Goal: Task Accomplishment & Management: Manage account settings

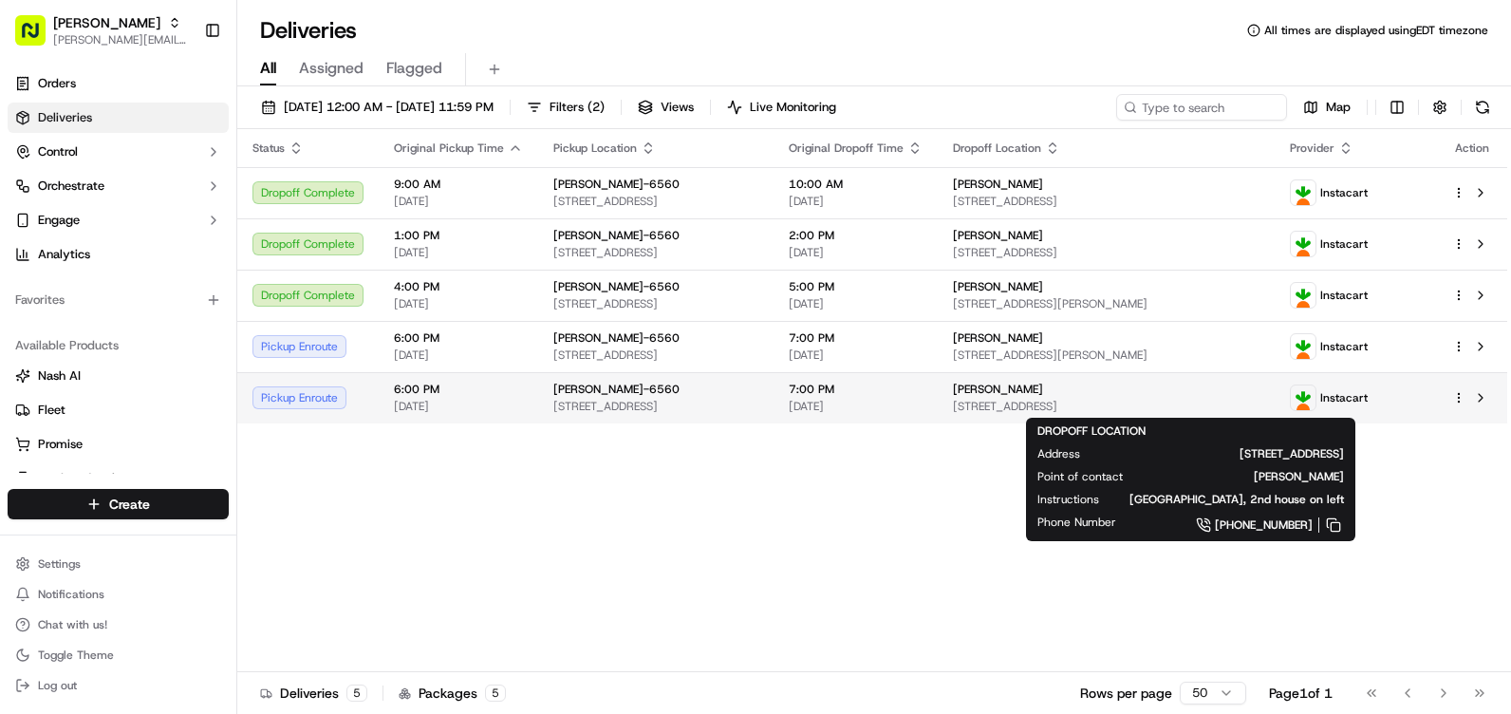
click at [1092, 406] on span "[STREET_ADDRESS]" at bounding box center [1106, 406] width 307 height 15
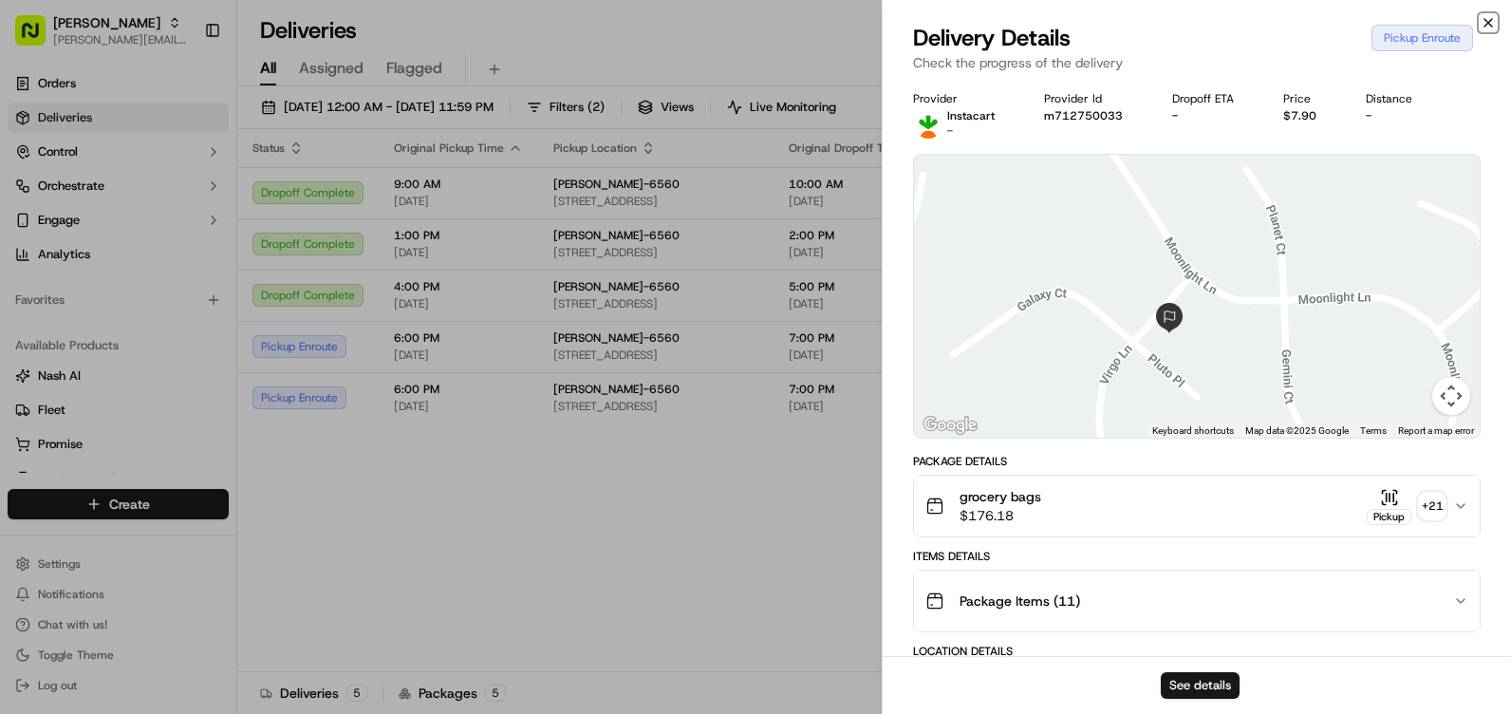
click at [1485, 18] on icon "button" at bounding box center [1487, 22] width 15 height 15
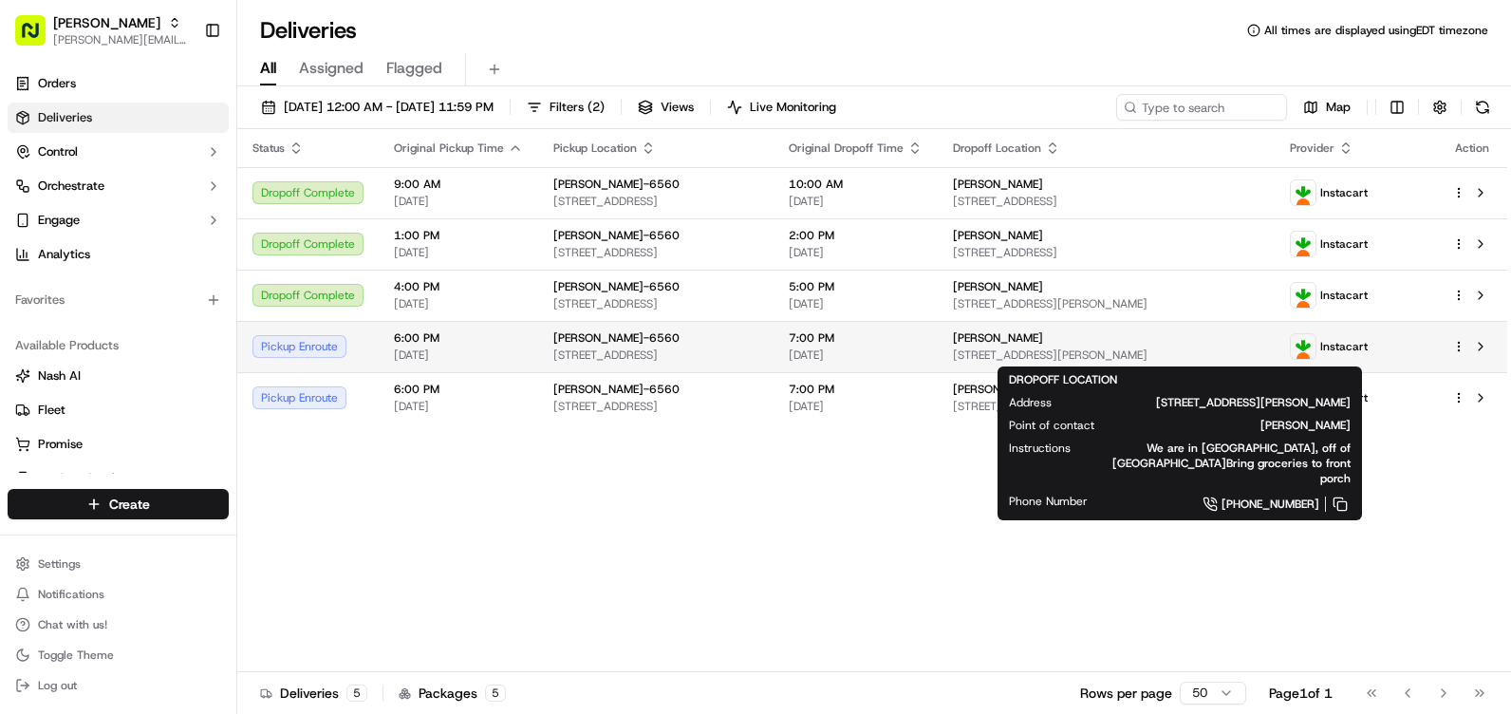
click at [1128, 349] on span "[STREET_ADDRESS][PERSON_NAME]" at bounding box center [1106, 354] width 307 height 15
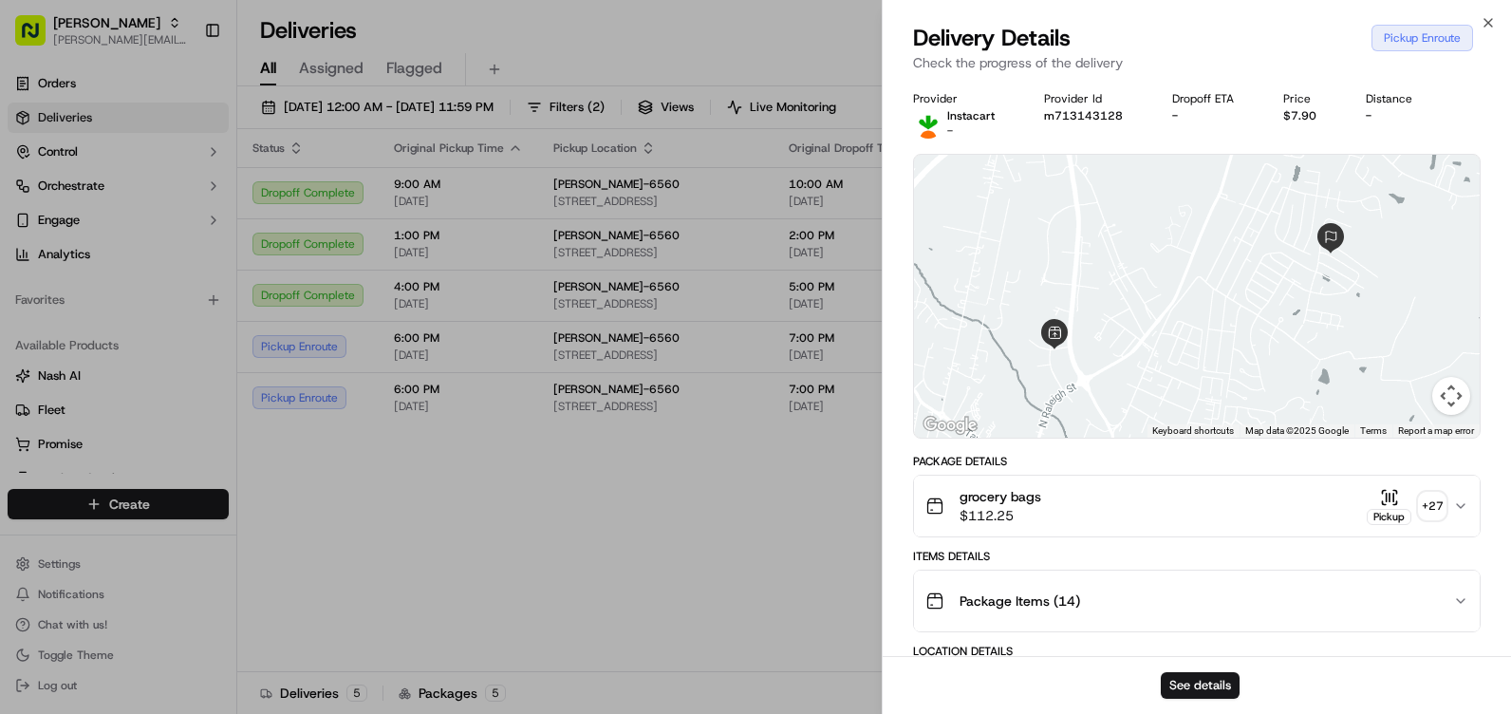
drag, startPoint x: 1355, startPoint y: 285, endPoint x: 1292, endPoint y: 353, distance: 93.3
click at [1292, 353] on div at bounding box center [1197, 296] width 566 height 283
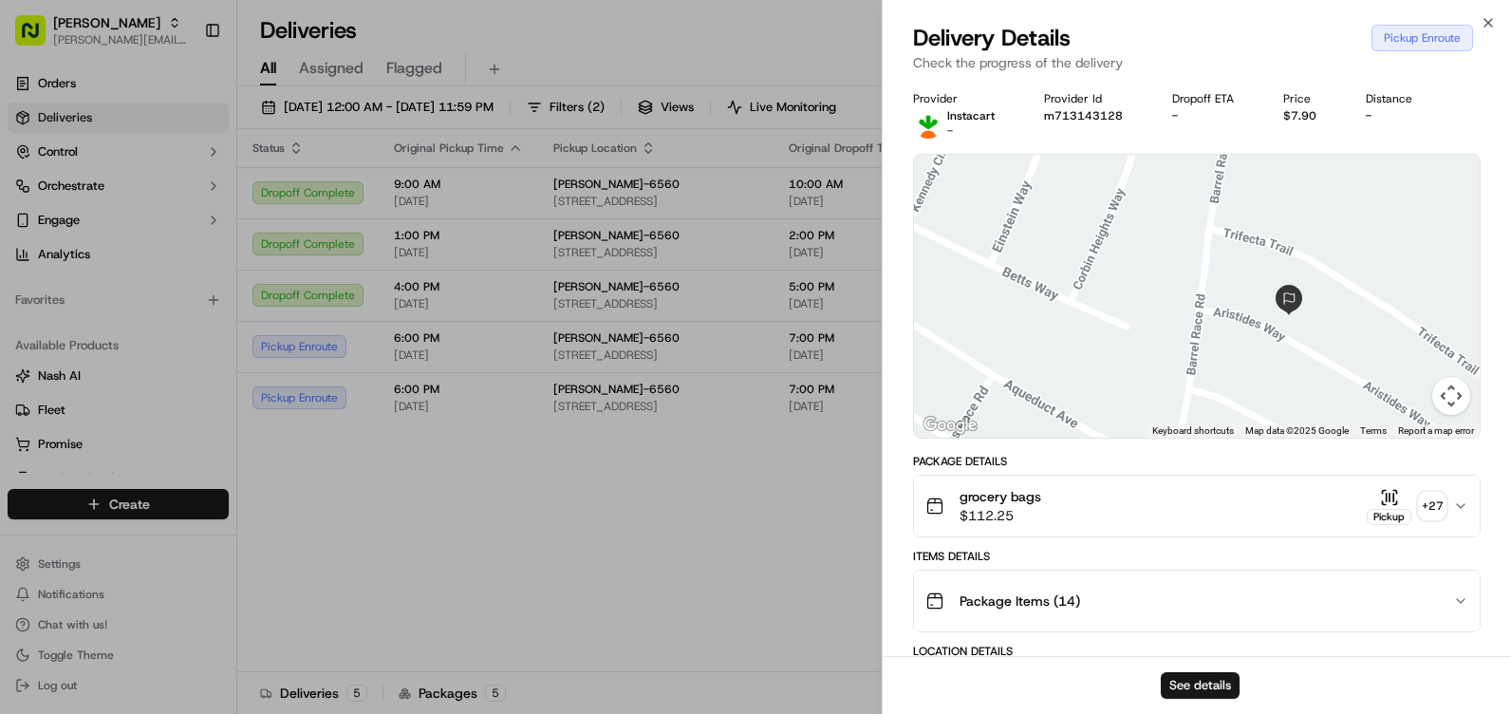
drag, startPoint x: 1070, startPoint y: 337, endPoint x: 1384, endPoint y: 200, distance: 342.6
click at [1384, 200] on div at bounding box center [1197, 296] width 566 height 283
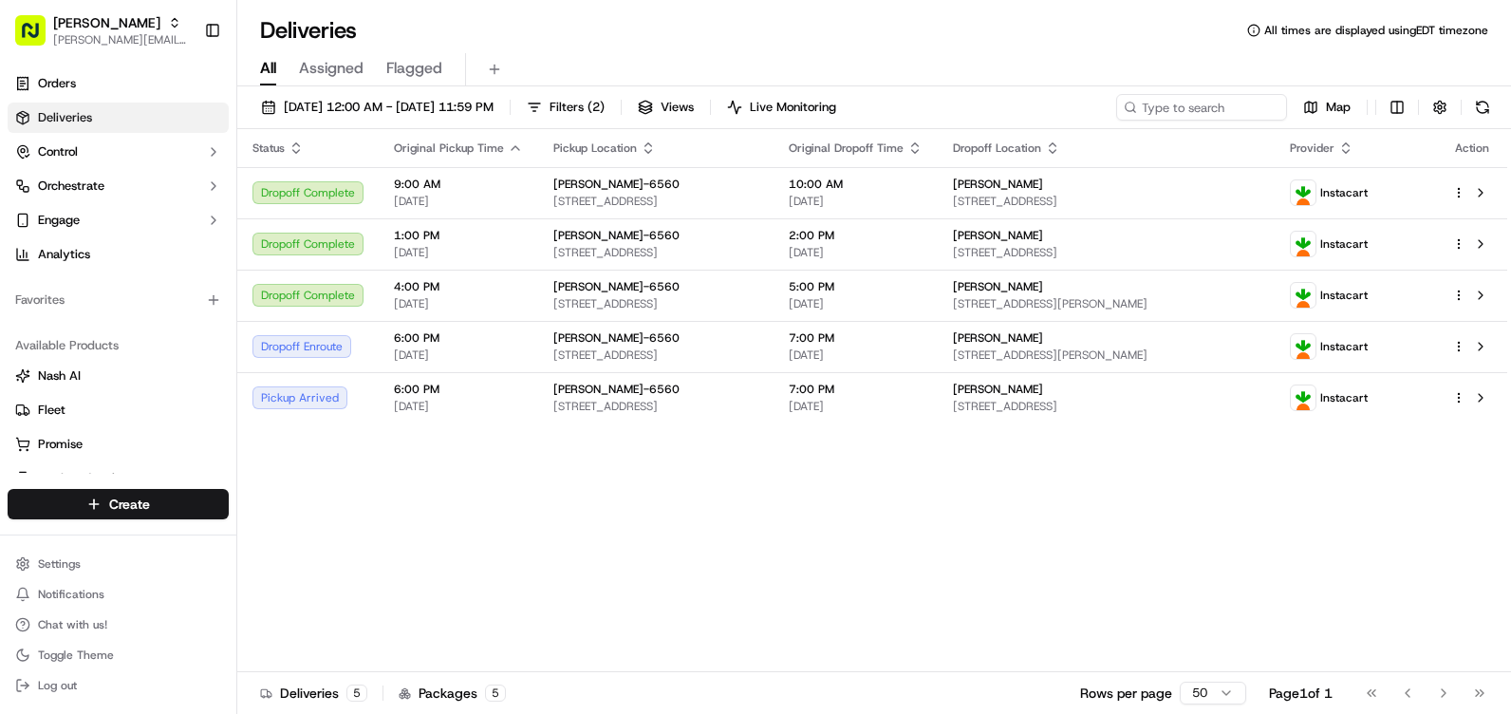
click at [742, 531] on div "Status Original Pickup Time Pickup Location Original Dropoff Time Dropoff Locat…" at bounding box center [872, 400] width 1270 height 543
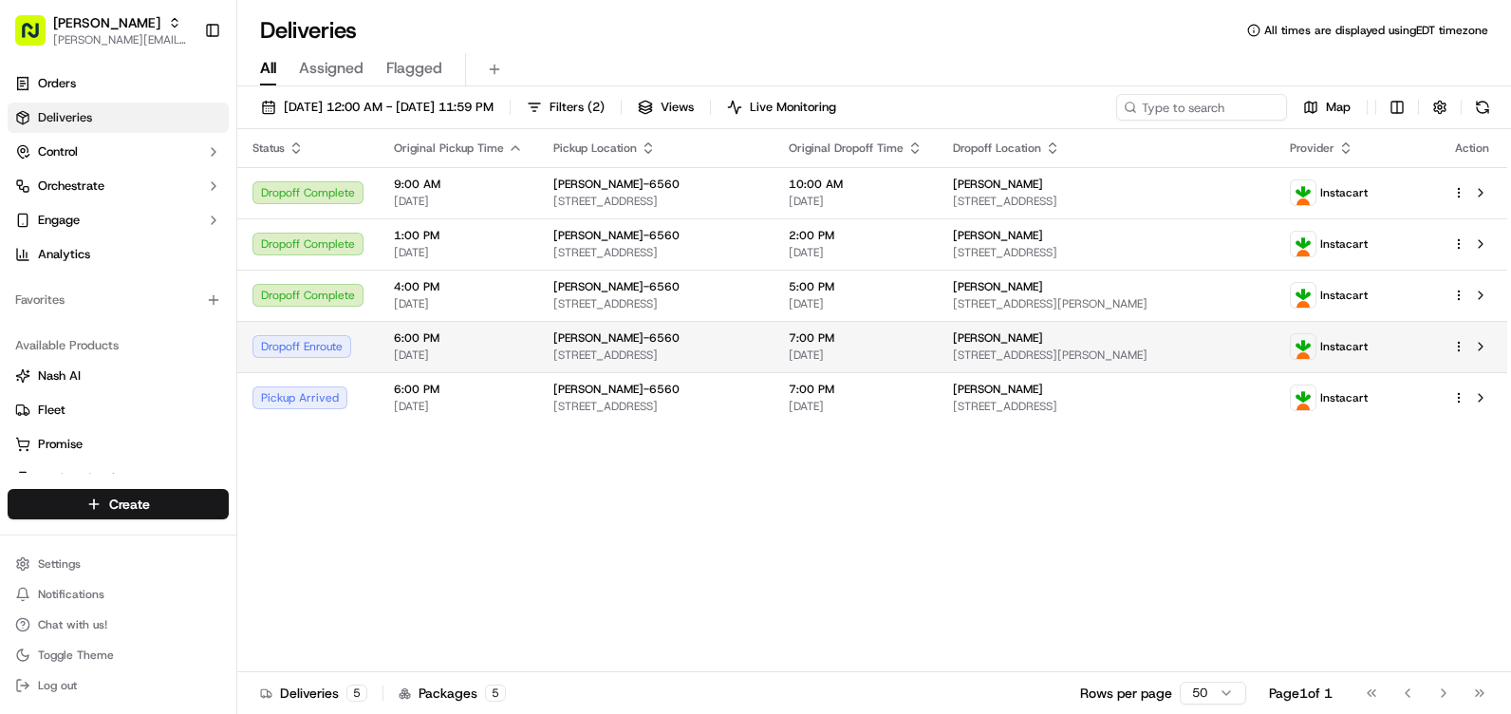
click at [902, 339] on span "7:00 PM" at bounding box center [856, 337] width 134 height 15
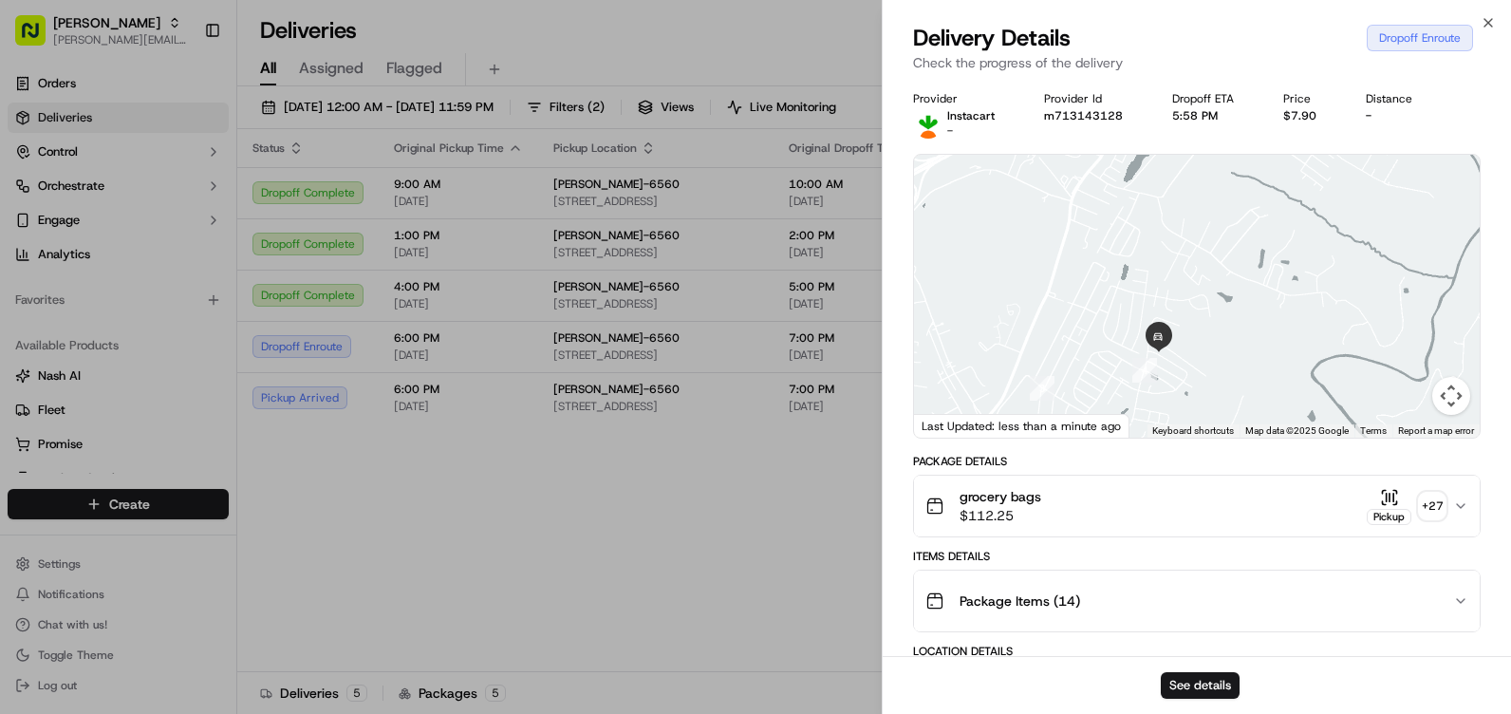
drag, startPoint x: 1336, startPoint y: 297, endPoint x: 1156, endPoint y: 406, distance: 210.8
click at [1156, 406] on div at bounding box center [1197, 296] width 566 height 283
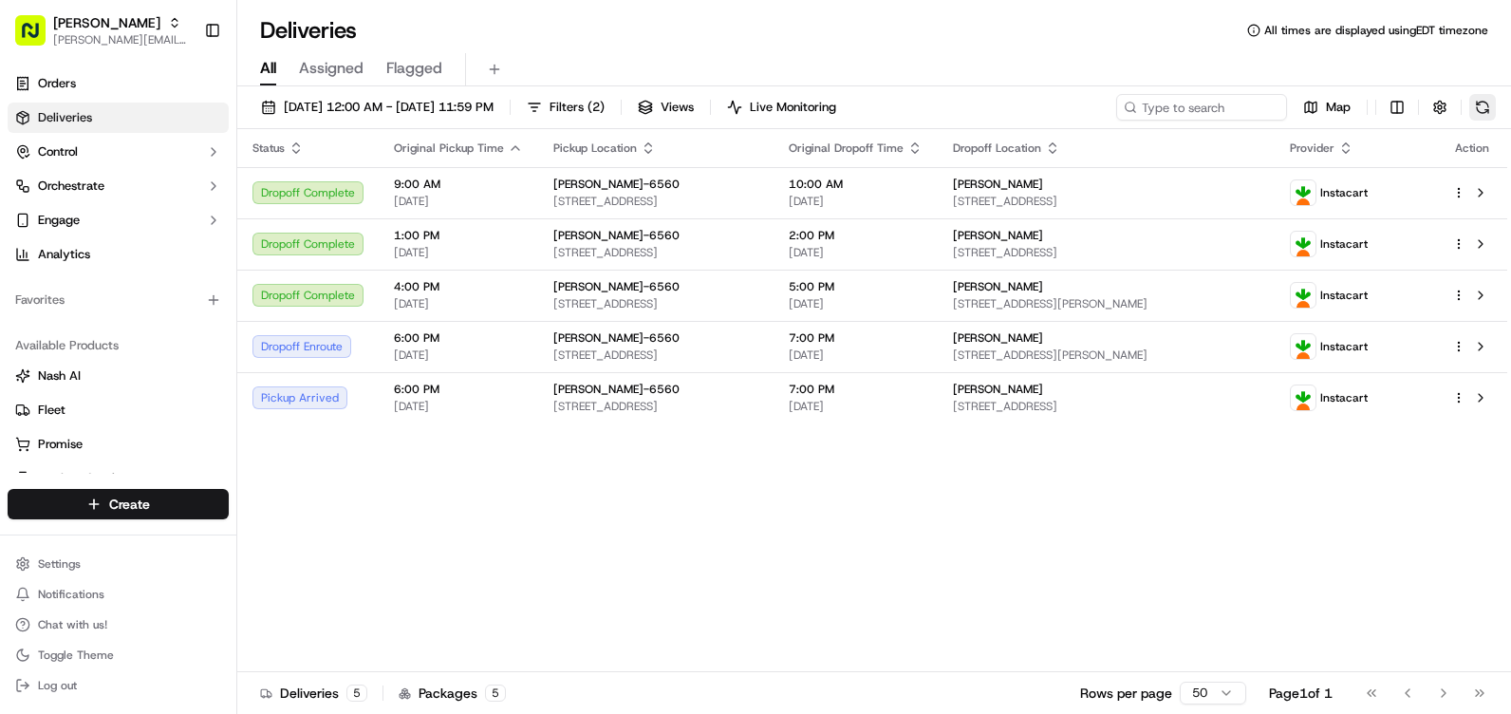
click at [1490, 100] on button at bounding box center [1482, 107] width 27 height 27
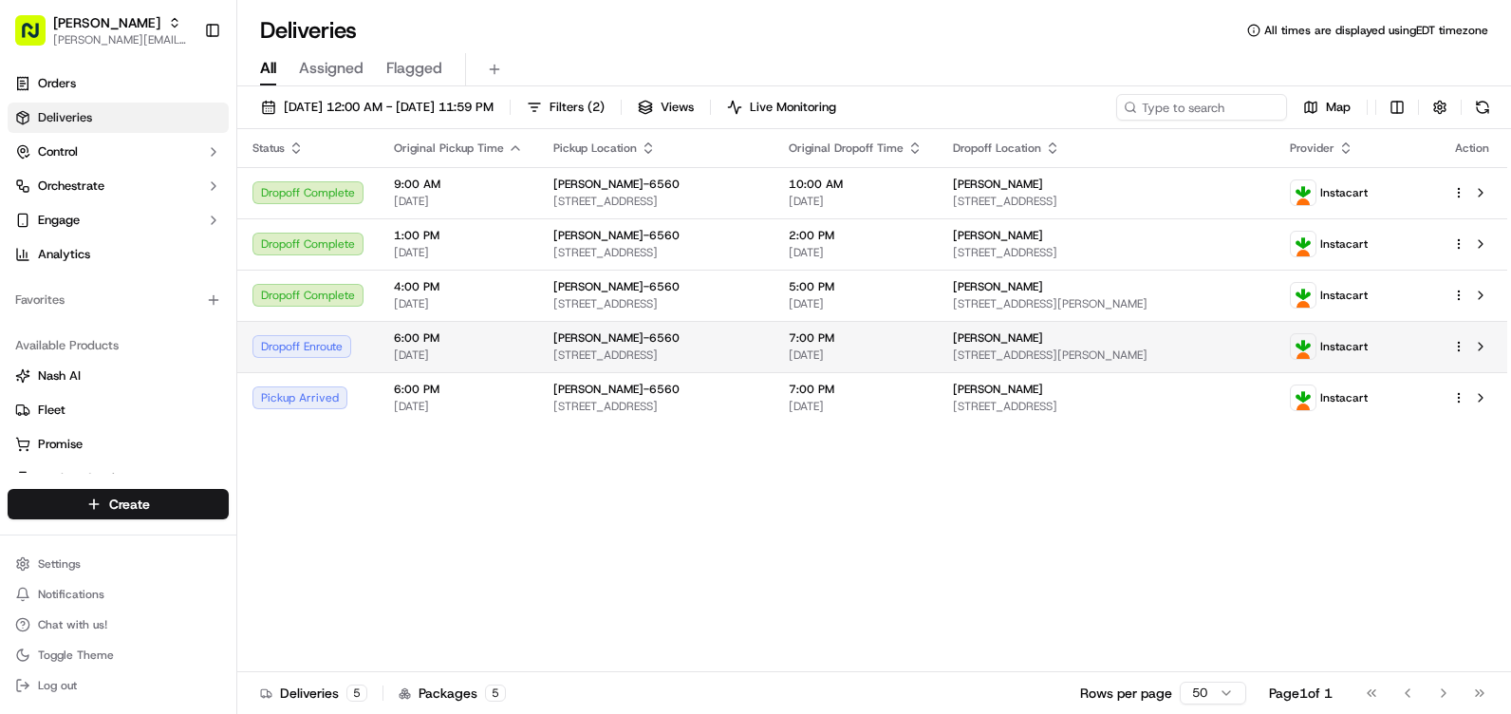
click at [1334, 353] on td "Instacart" at bounding box center [1355, 346] width 162 height 51
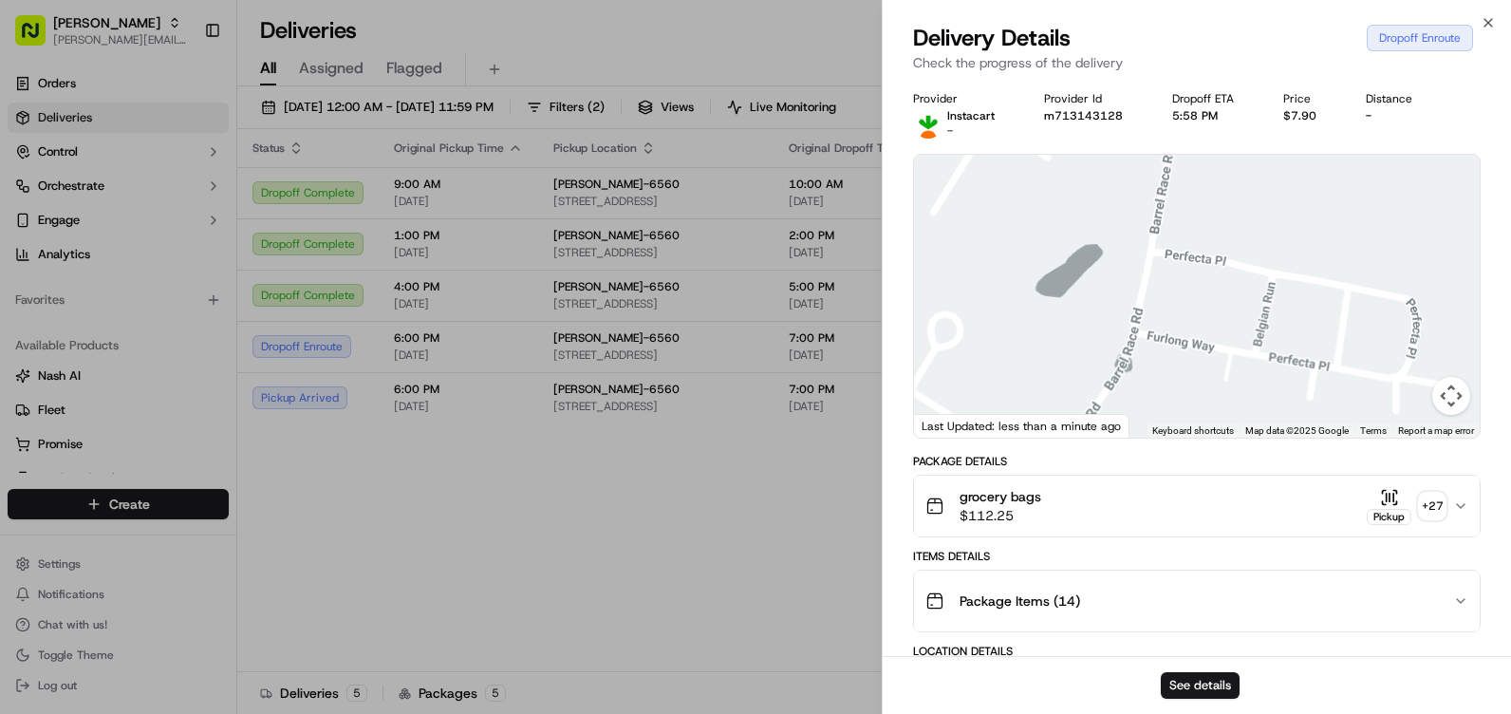
drag, startPoint x: 1363, startPoint y: 203, endPoint x: 1270, endPoint y: 409, distance: 226.0
click at [1274, 401] on div at bounding box center [1197, 296] width 566 height 283
drag, startPoint x: 1155, startPoint y: 178, endPoint x: 1154, endPoint y: 353, distance: 174.6
click at [1154, 353] on div at bounding box center [1197, 296] width 566 height 283
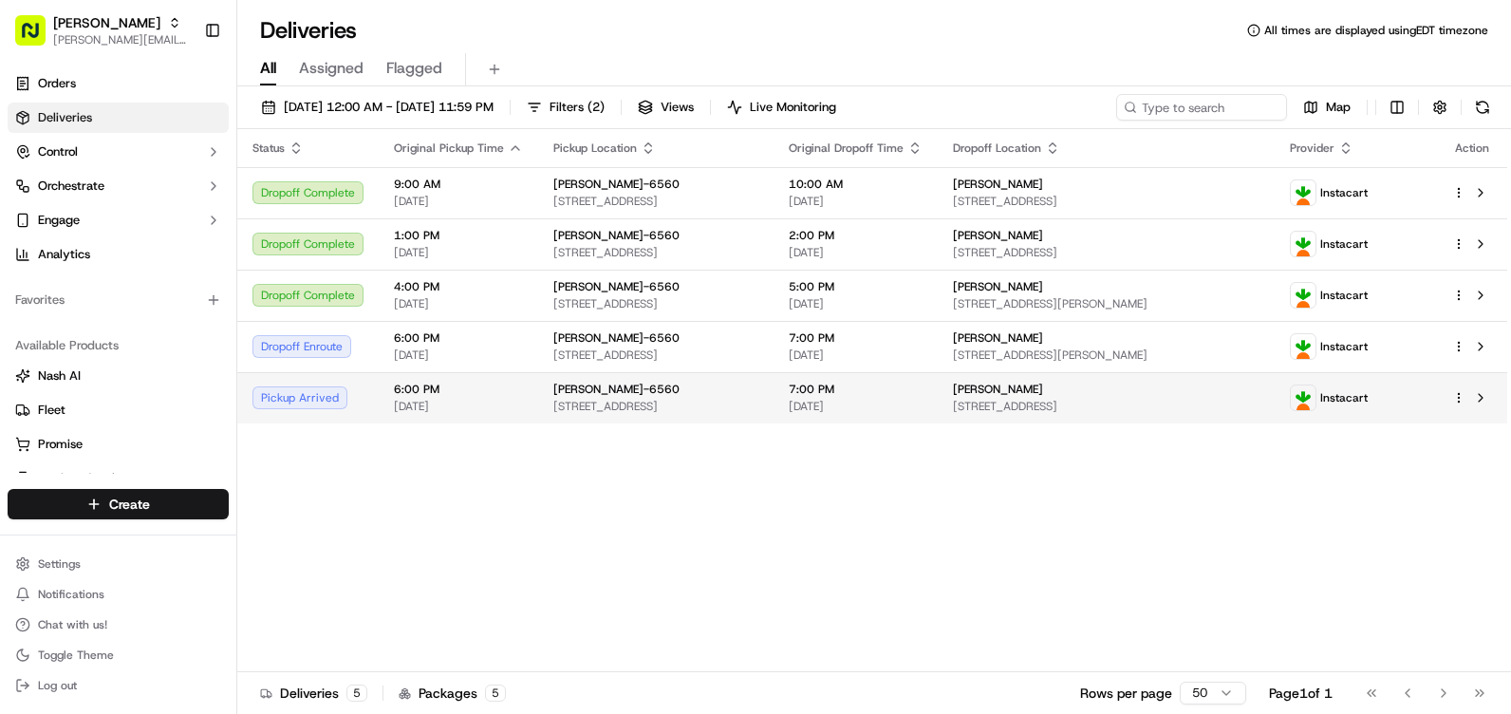
click at [758, 402] on span "[STREET_ADDRESS]" at bounding box center [655, 406] width 205 height 15
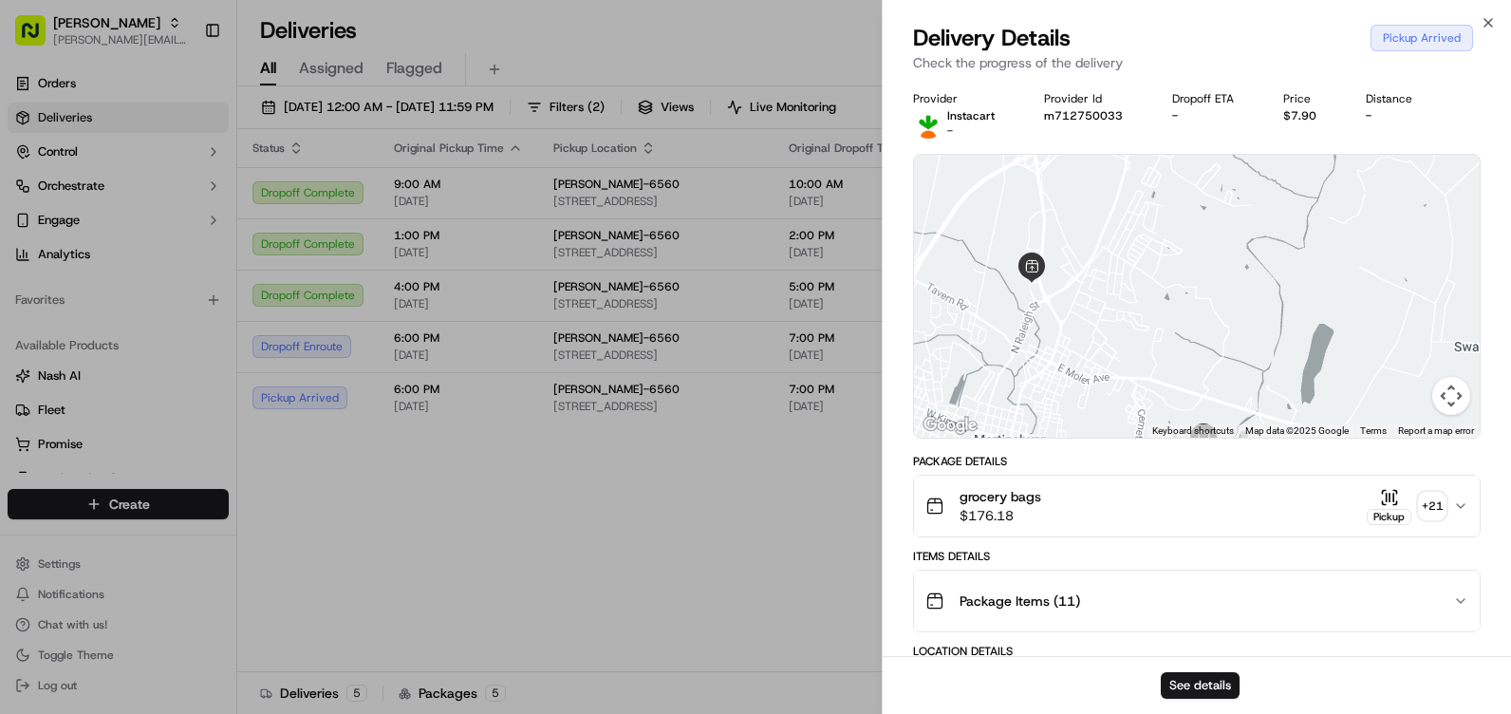
drag, startPoint x: 1194, startPoint y: 317, endPoint x: 1107, endPoint y: 389, distance: 112.5
click at [1107, 395] on div at bounding box center [1197, 296] width 566 height 283
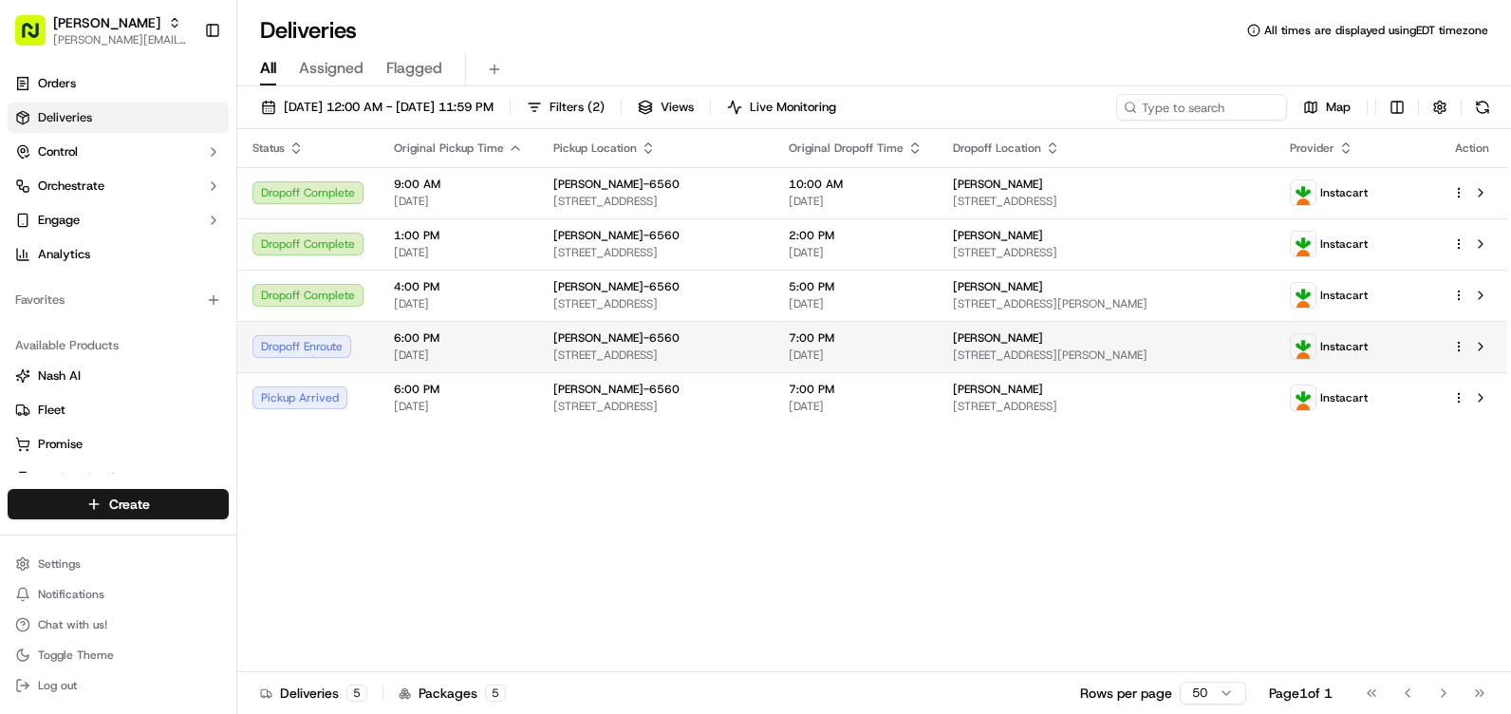
click at [696, 351] on span "[STREET_ADDRESS]" at bounding box center [655, 354] width 205 height 15
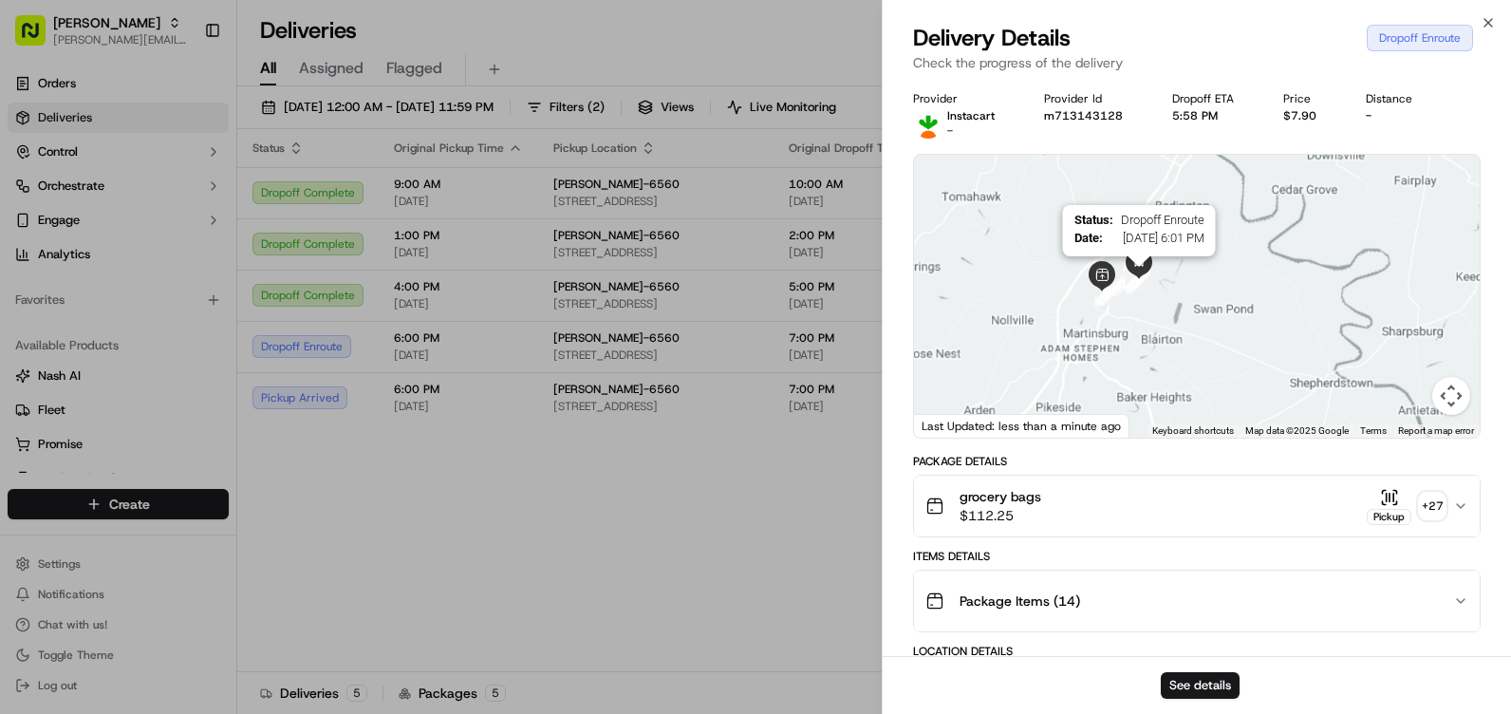
drag, startPoint x: 1117, startPoint y: 369, endPoint x: 1134, endPoint y: 284, distance: 87.1
click at [1209, 217] on div at bounding box center [1492, 217] width 566 height 0
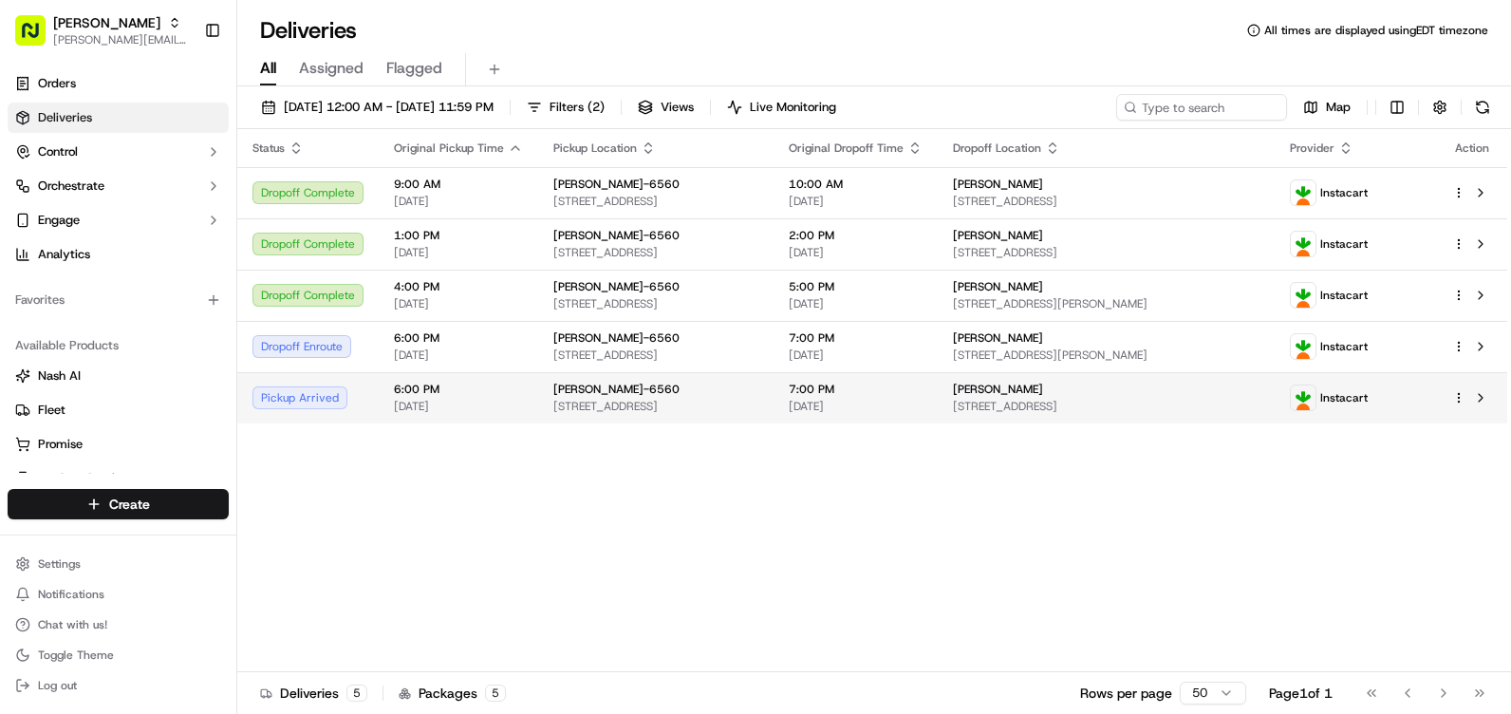
click at [709, 390] on div "[PERSON_NAME]-6560" at bounding box center [655, 388] width 205 height 15
click at [922, 392] on span "7:00 PM" at bounding box center [856, 388] width 134 height 15
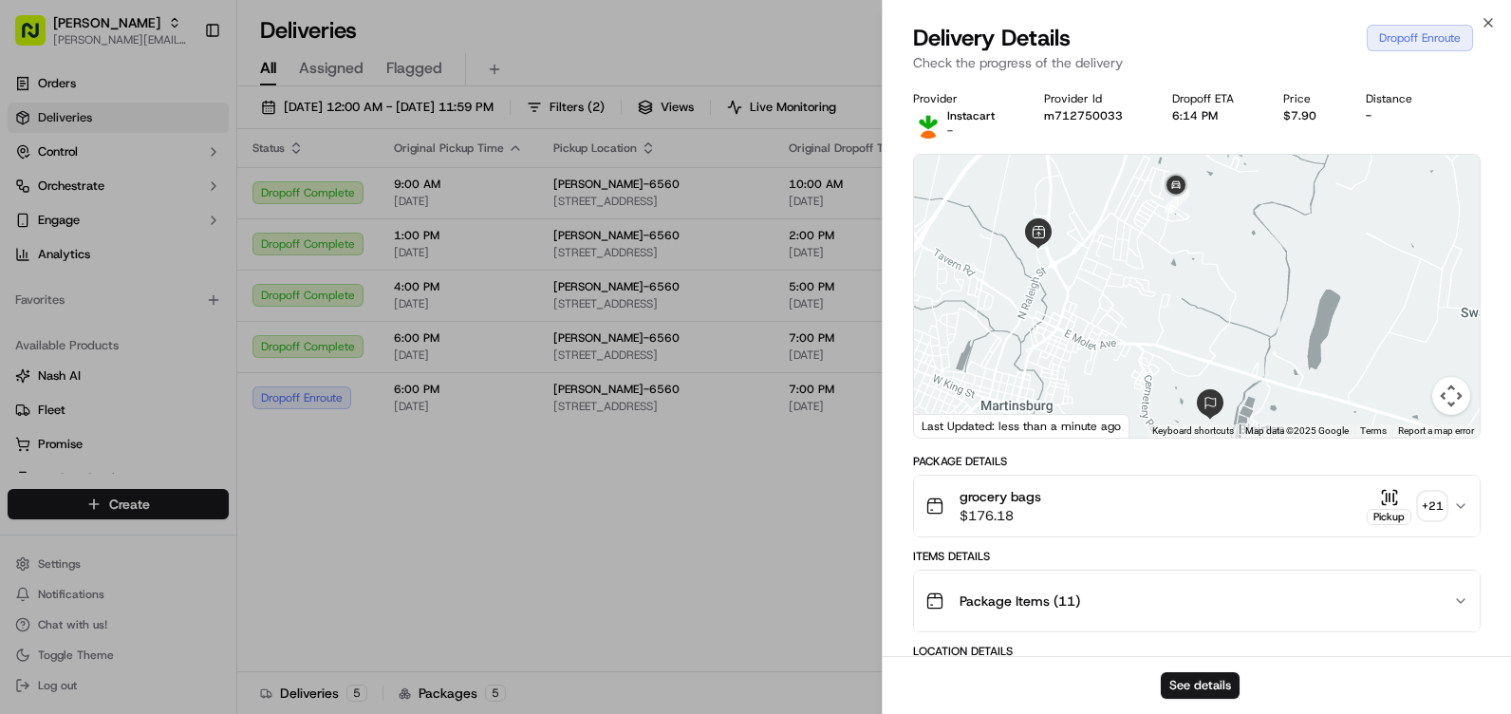
drag, startPoint x: 1202, startPoint y: 327, endPoint x: 1218, endPoint y: 257, distance: 72.1
click at [1218, 257] on div at bounding box center [1197, 296] width 566 height 283
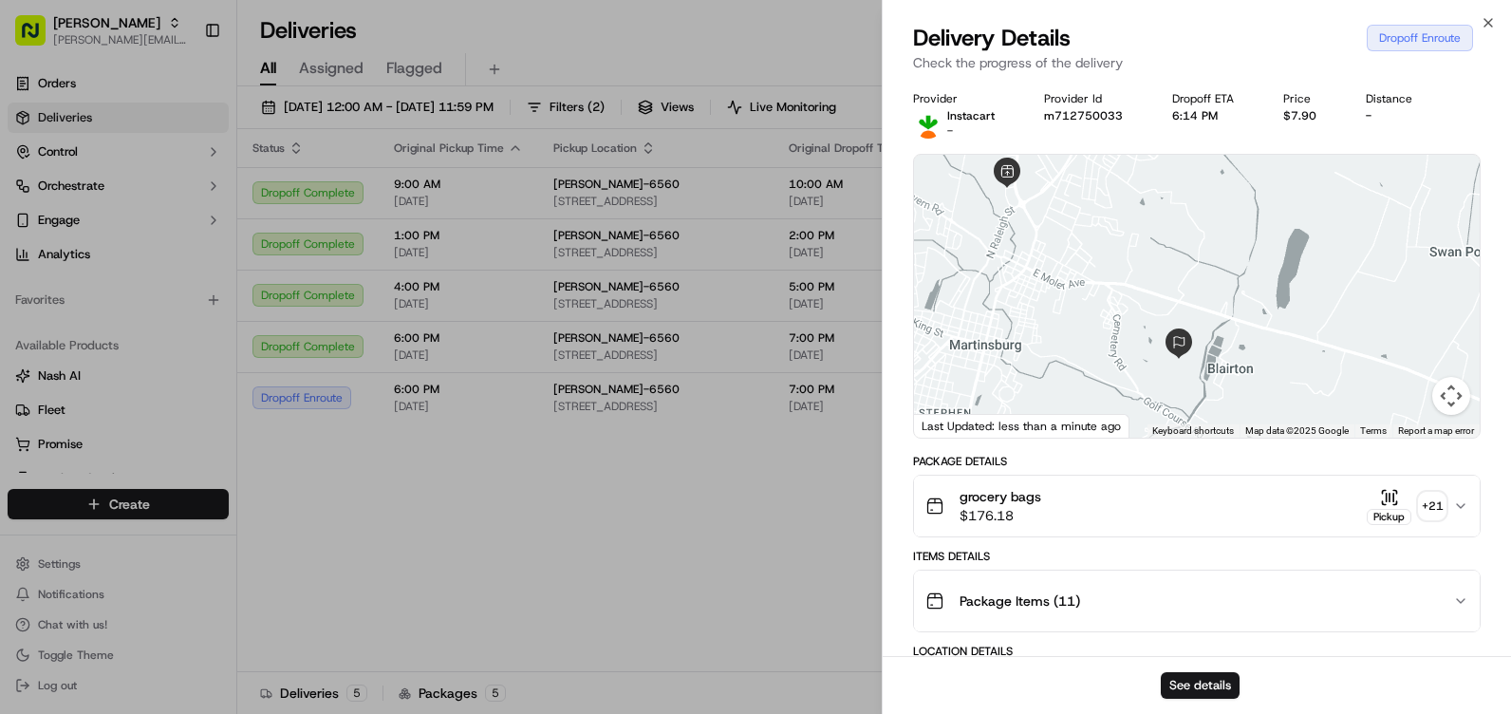
drag, startPoint x: 1217, startPoint y: 382, endPoint x: 1184, endPoint y: 317, distance: 73.0
click at [1184, 317] on div at bounding box center [1197, 296] width 566 height 283
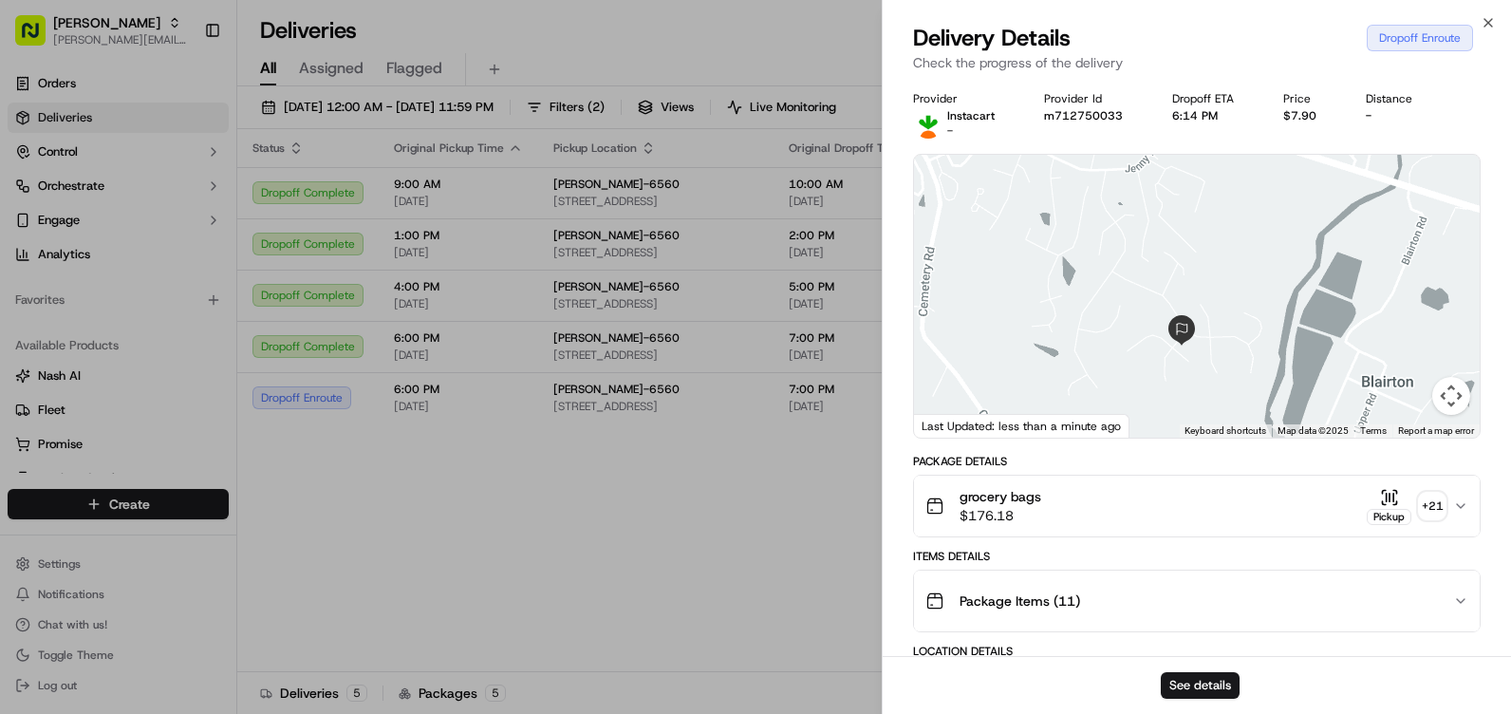
drag, startPoint x: 1183, startPoint y: 347, endPoint x: 1207, endPoint y: 200, distance: 149.0
click at [1207, 200] on div at bounding box center [1197, 296] width 566 height 283
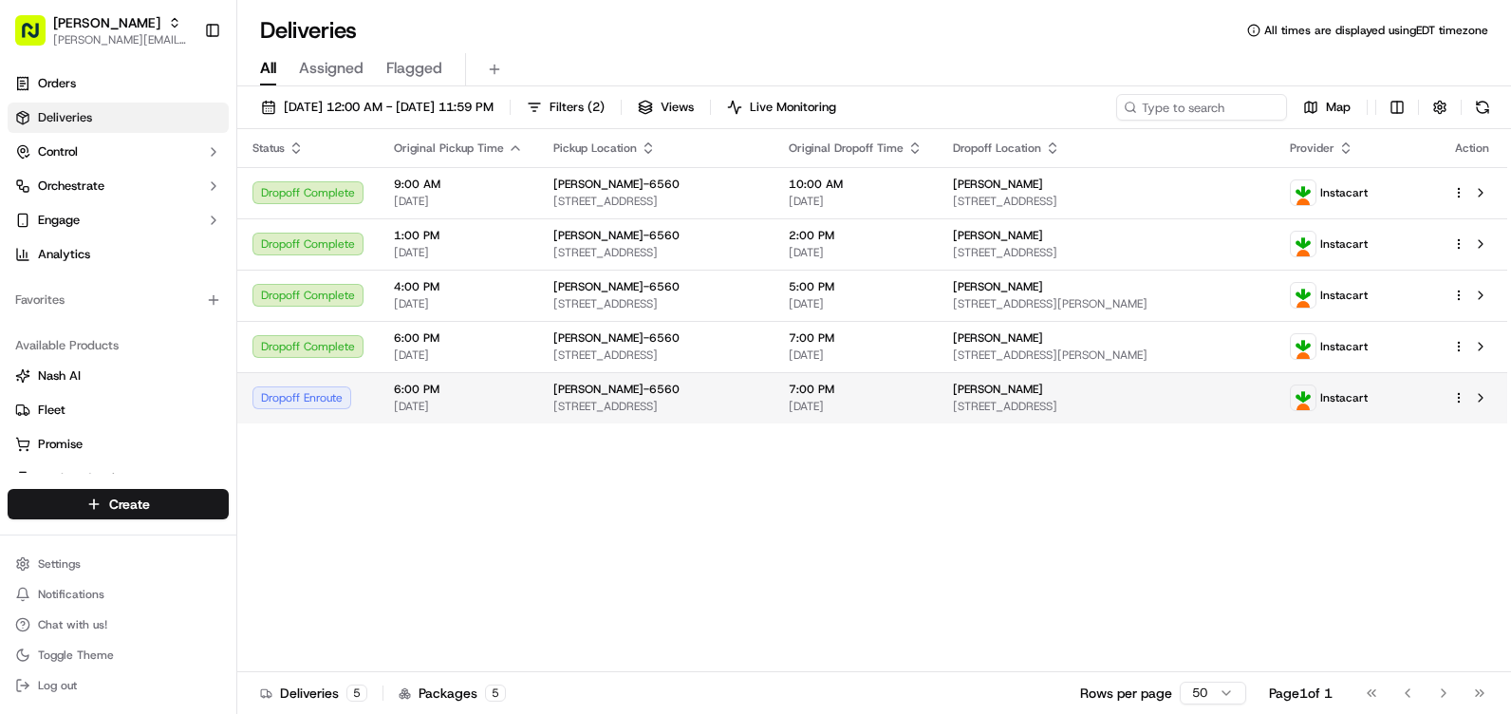
click at [773, 406] on td "[PERSON_NAME]-6560 [STREET_ADDRESS]" at bounding box center [655, 397] width 235 height 51
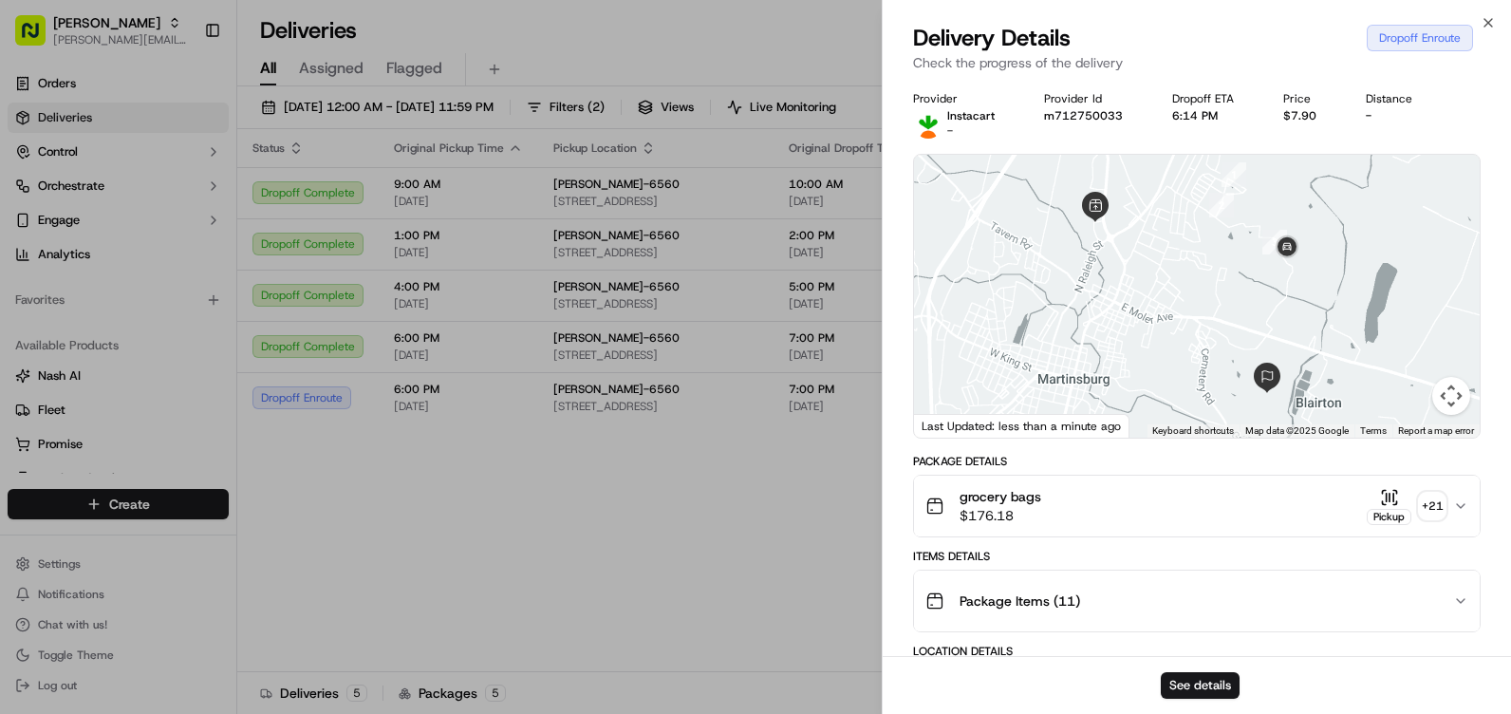
drag, startPoint x: 1272, startPoint y: 313, endPoint x: 1256, endPoint y: 326, distance: 20.2
click at [1256, 326] on div at bounding box center [1197, 296] width 566 height 283
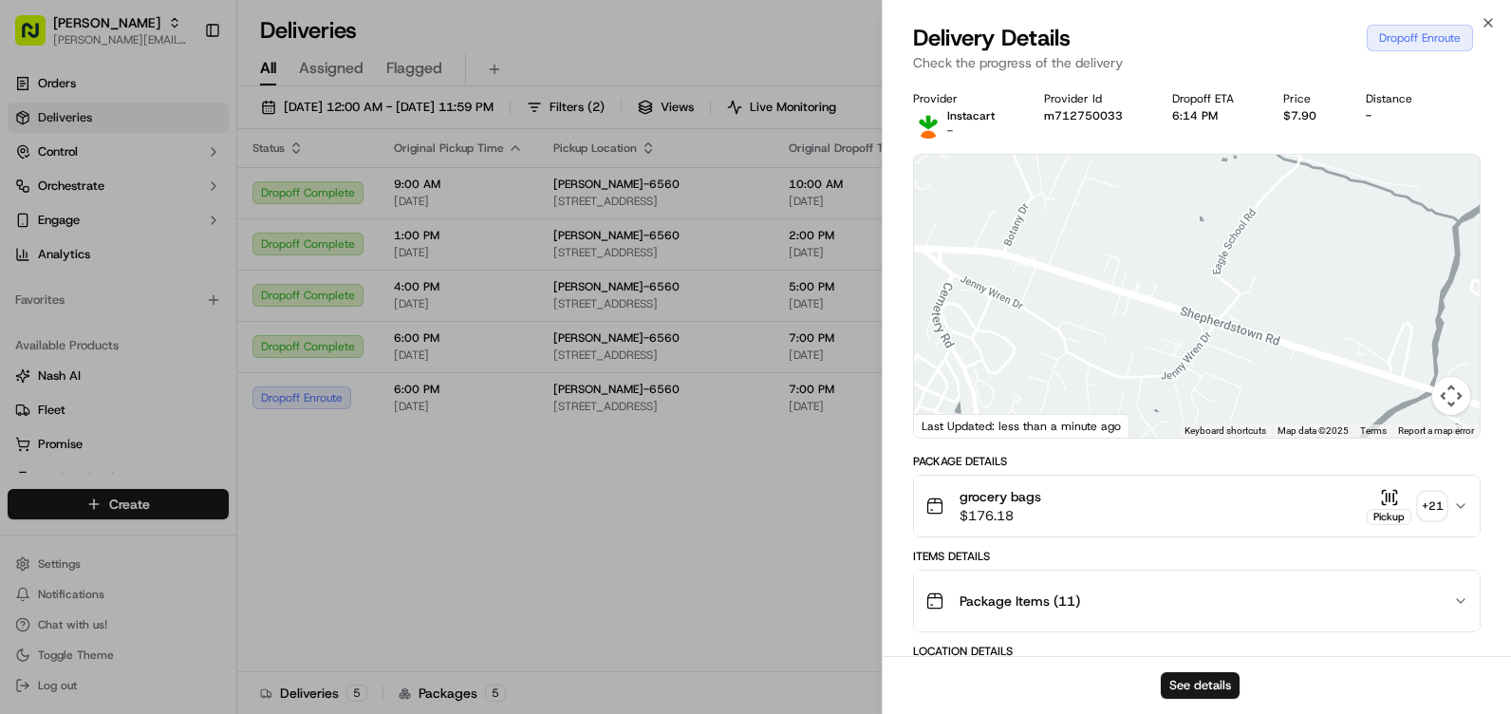
drag, startPoint x: 1300, startPoint y: 278, endPoint x: 1263, endPoint y: 256, distance: 43.0
click at [1263, 256] on div at bounding box center [1197, 296] width 566 height 283
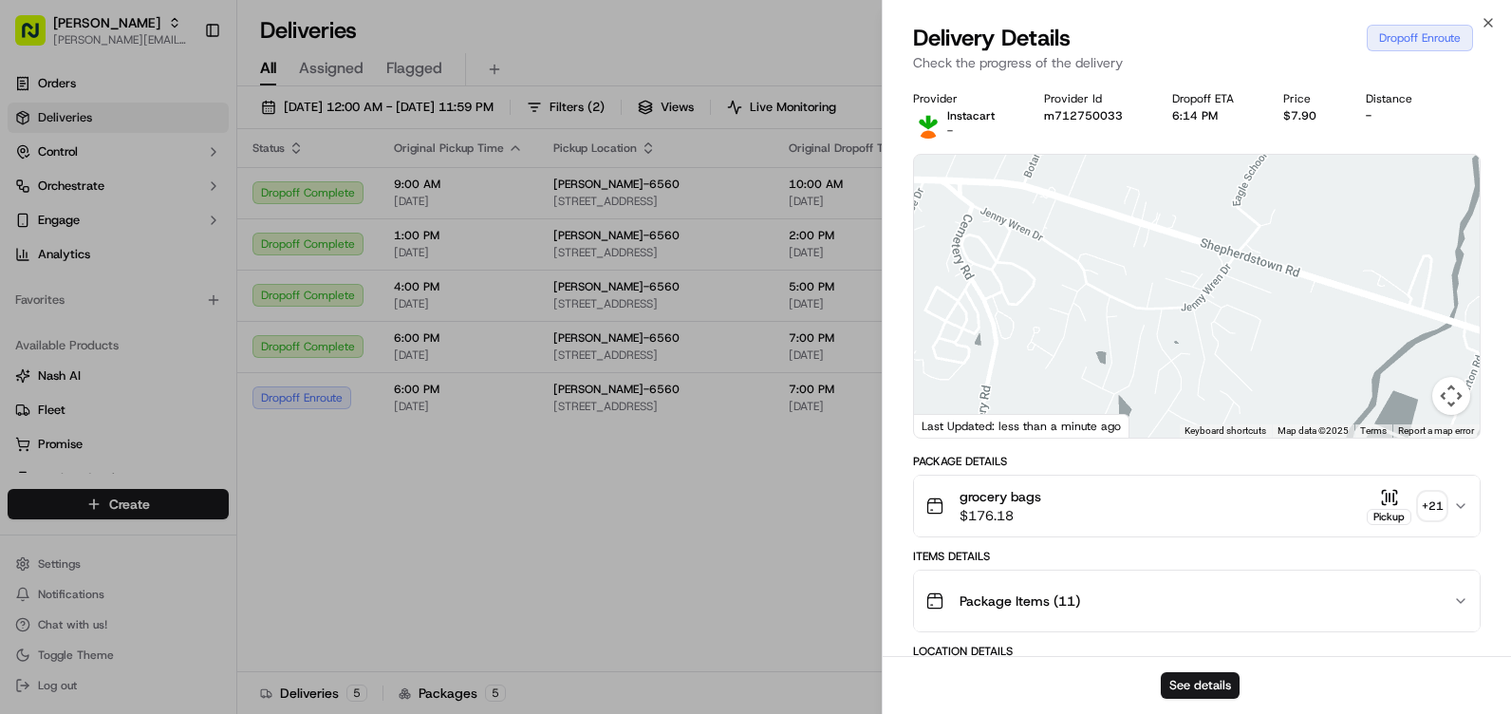
drag, startPoint x: 1225, startPoint y: 363, endPoint x: 1247, endPoint y: 280, distance: 86.3
click at [1247, 280] on div at bounding box center [1197, 296] width 566 height 283
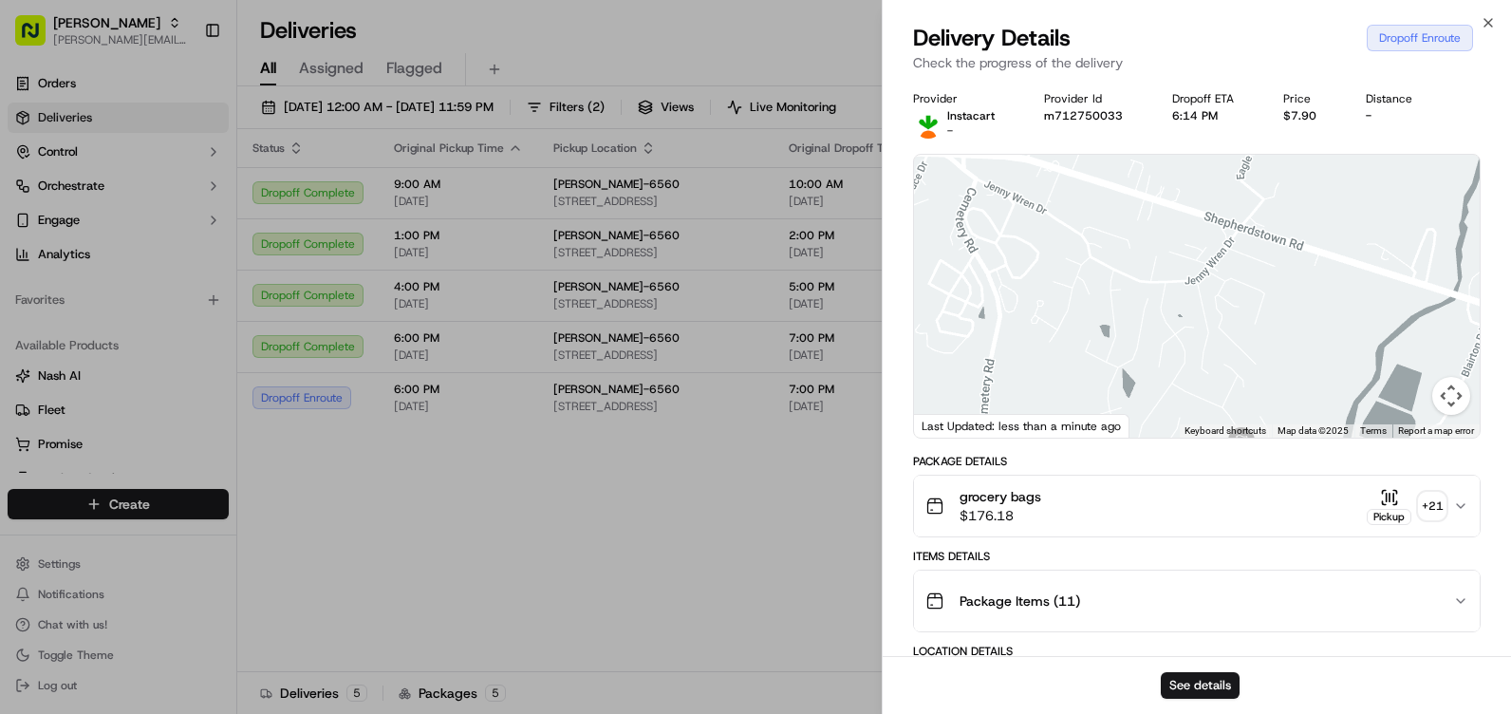
drag, startPoint x: 1221, startPoint y: 319, endPoint x: 1232, endPoint y: 258, distance: 61.6
click at [1232, 259] on div at bounding box center [1197, 296] width 566 height 283
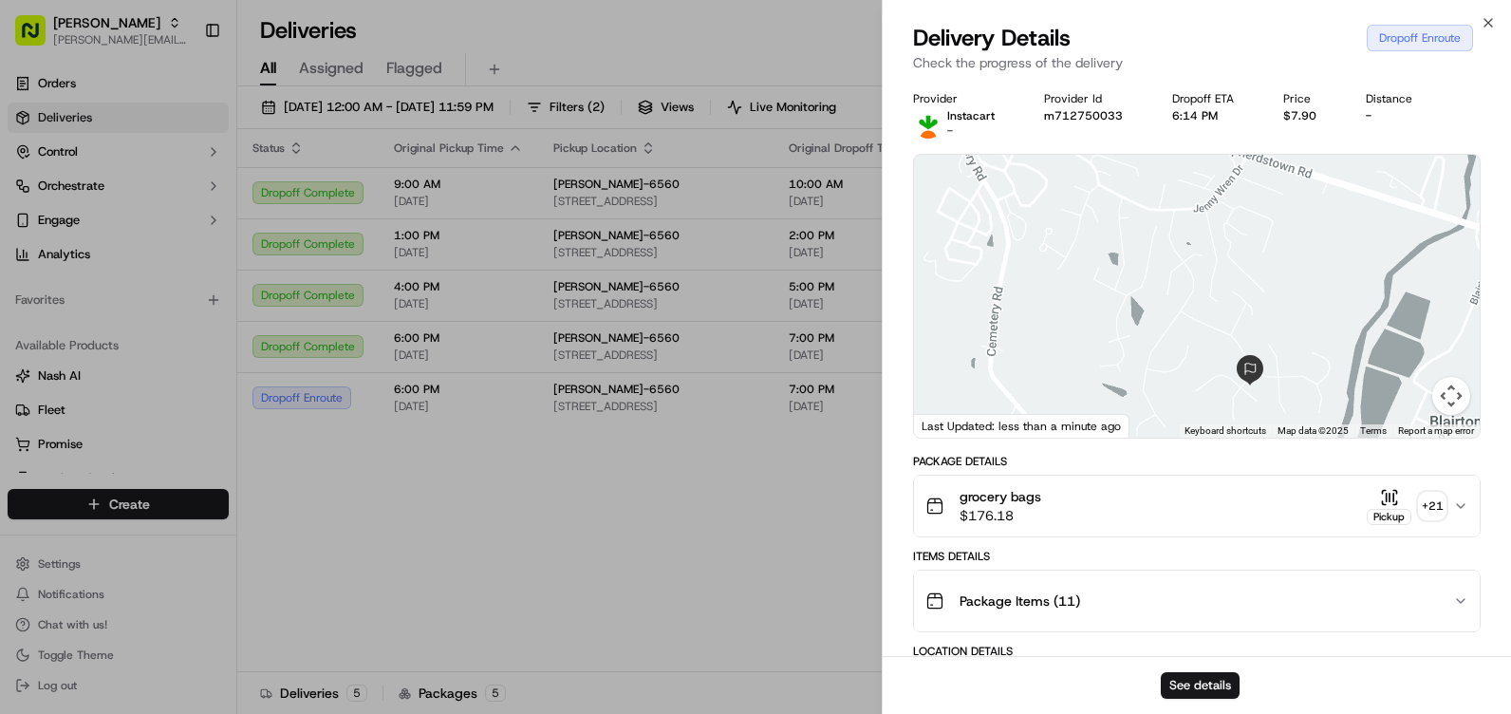
drag, startPoint x: 1238, startPoint y: 263, endPoint x: 1226, endPoint y: 295, distance: 34.5
click at [1226, 295] on div at bounding box center [1197, 296] width 566 height 283
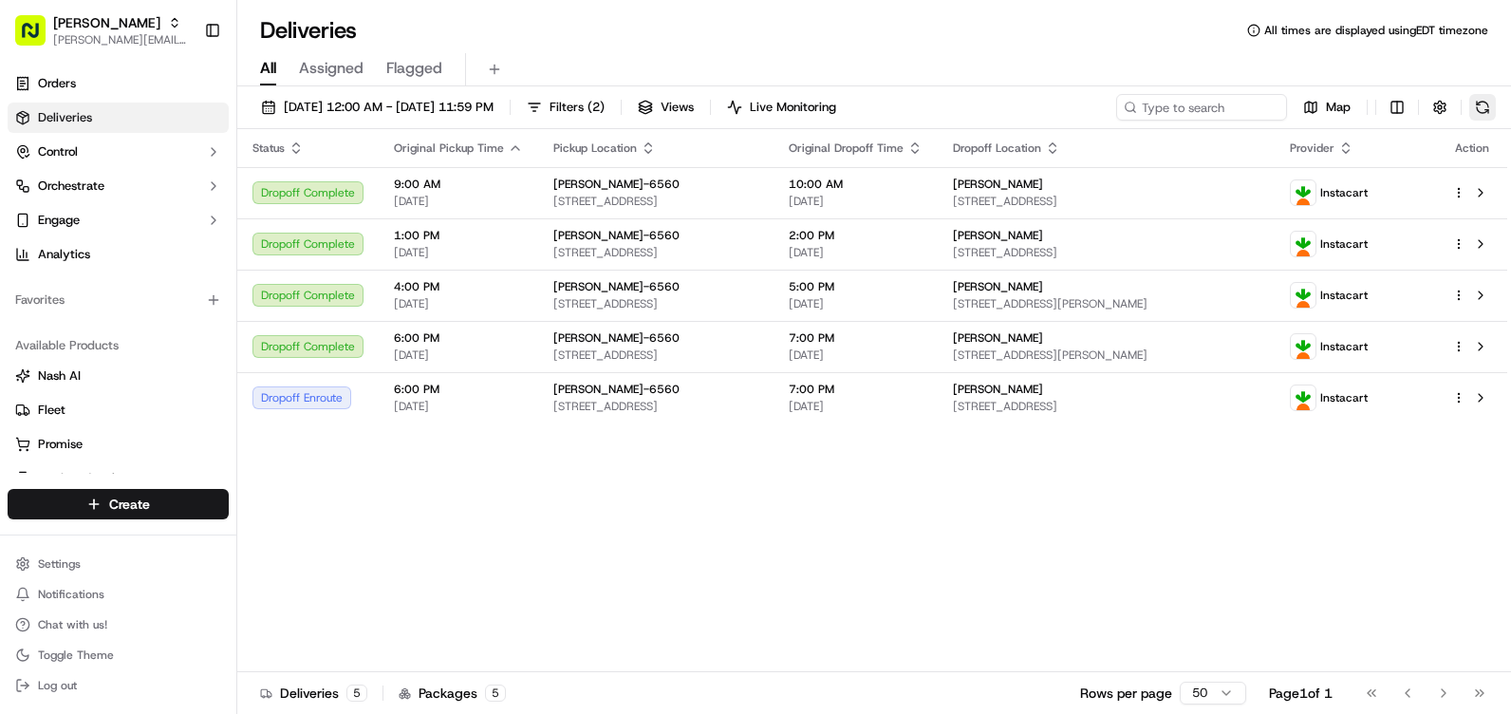
click at [1487, 107] on button at bounding box center [1482, 107] width 27 height 27
click at [1484, 107] on button at bounding box center [1482, 107] width 27 height 27
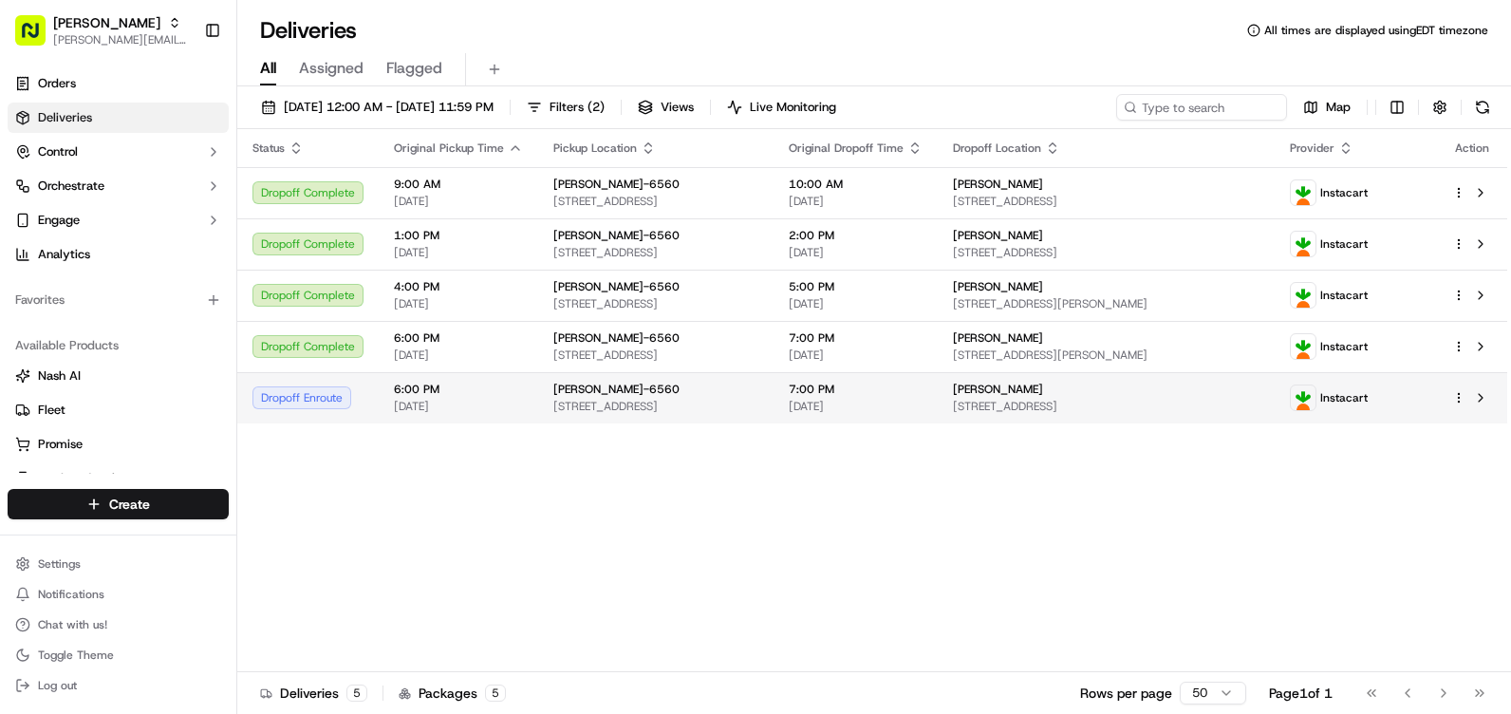
click at [922, 400] on span "[DATE]" at bounding box center [856, 406] width 134 height 15
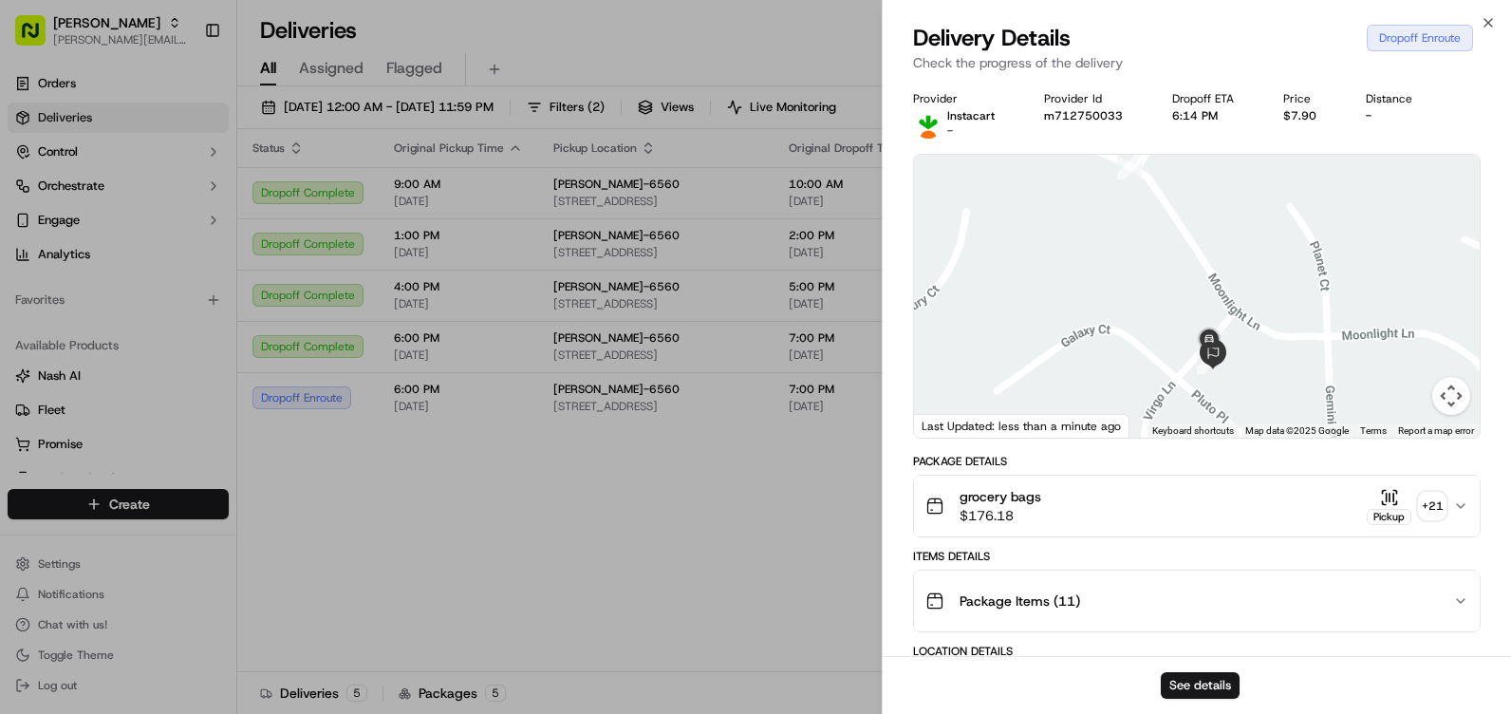
drag, startPoint x: 1229, startPoint y: 361, endPoint x: 1237, endPoint y: 336, distance: 26.1
click at [1237, 336] on div at bounding box center [1197, 296] width 566 height 283
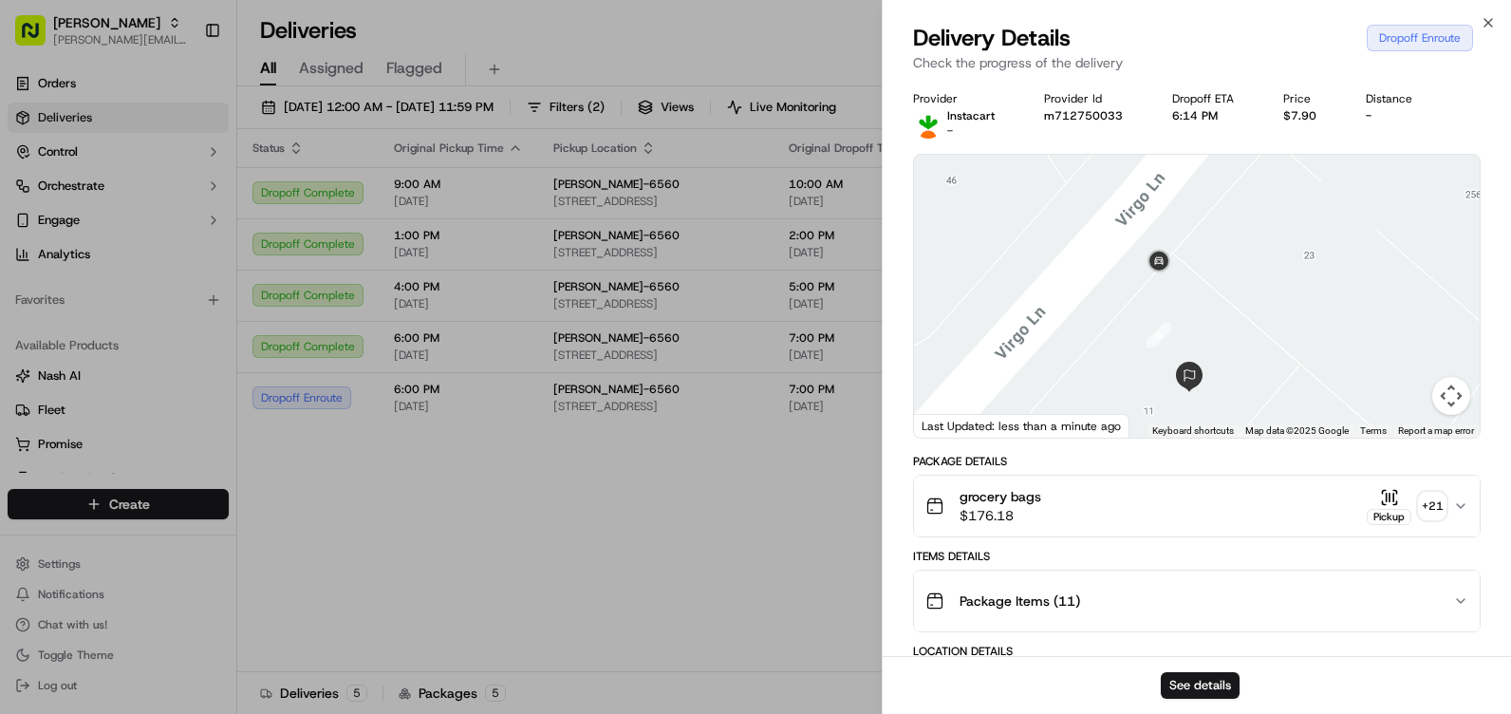
drag, startPoint x: 1129, startPoint y: 366, endPoint x: 1215, endPoint y: 253, distance: 141.6
click at [1215, 253] on div at bounding box center [1197, 296] width 566 height 283
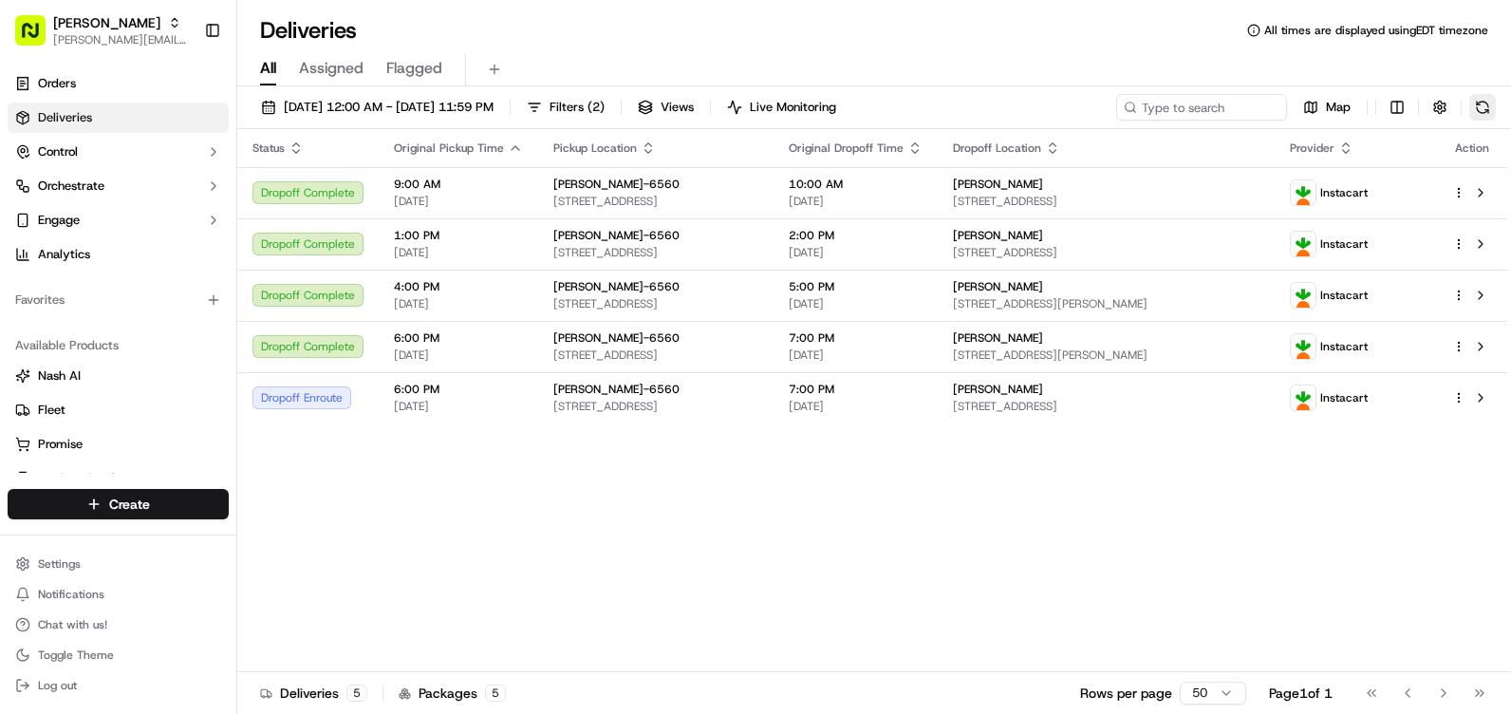
click at [1494, 103] on button at bounding box center [1482, 107] width 27 height 27
click at [1489, 102] on button at bounding box center [1482, 107] width 27 height 27
click at [1481, 111] on button at bounding box center [1482, 107] width 27 height 27
click at [1480, 110] on button at bounding box center [1482, 107] width 27 height 27
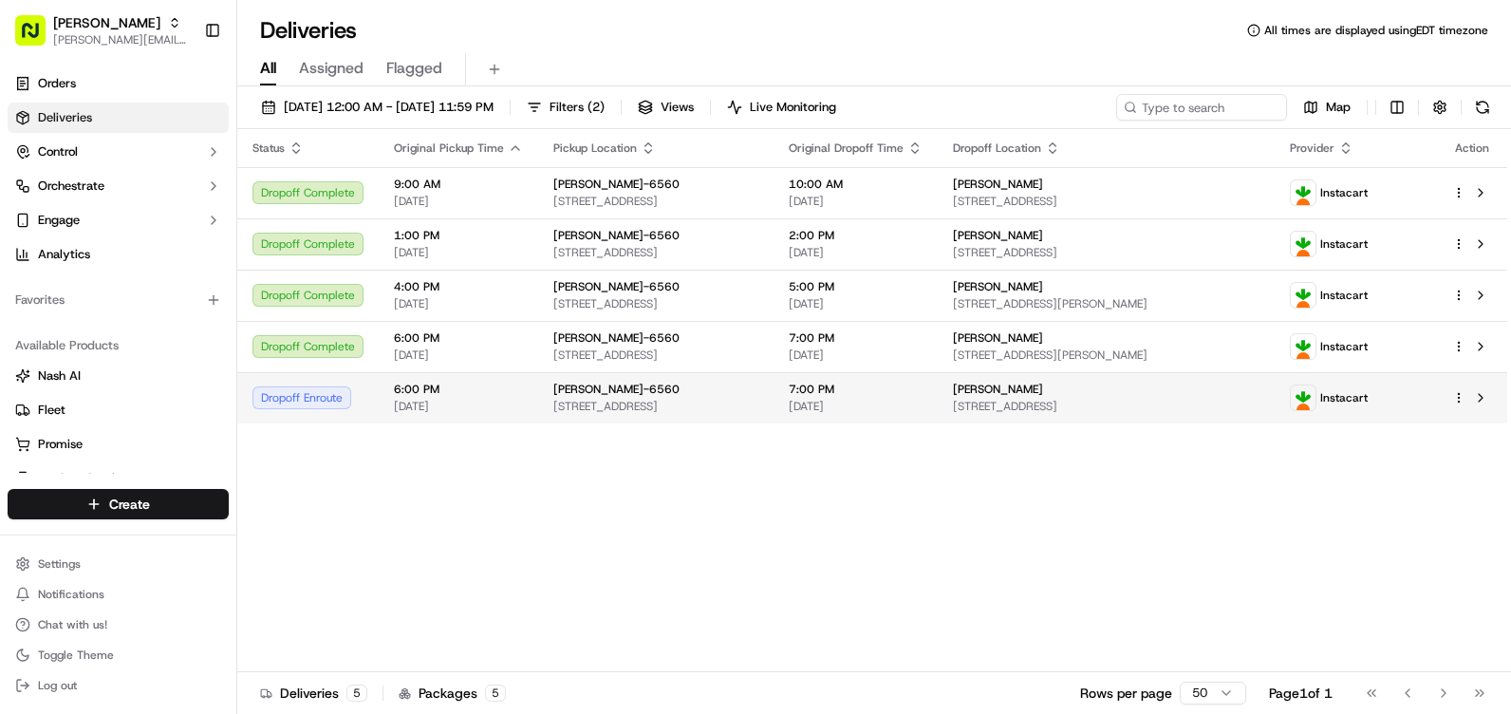
click at [1117, 414] on span "[STREET_ADDRESS]" at bounding box center [1106, 406] width 307 height 15
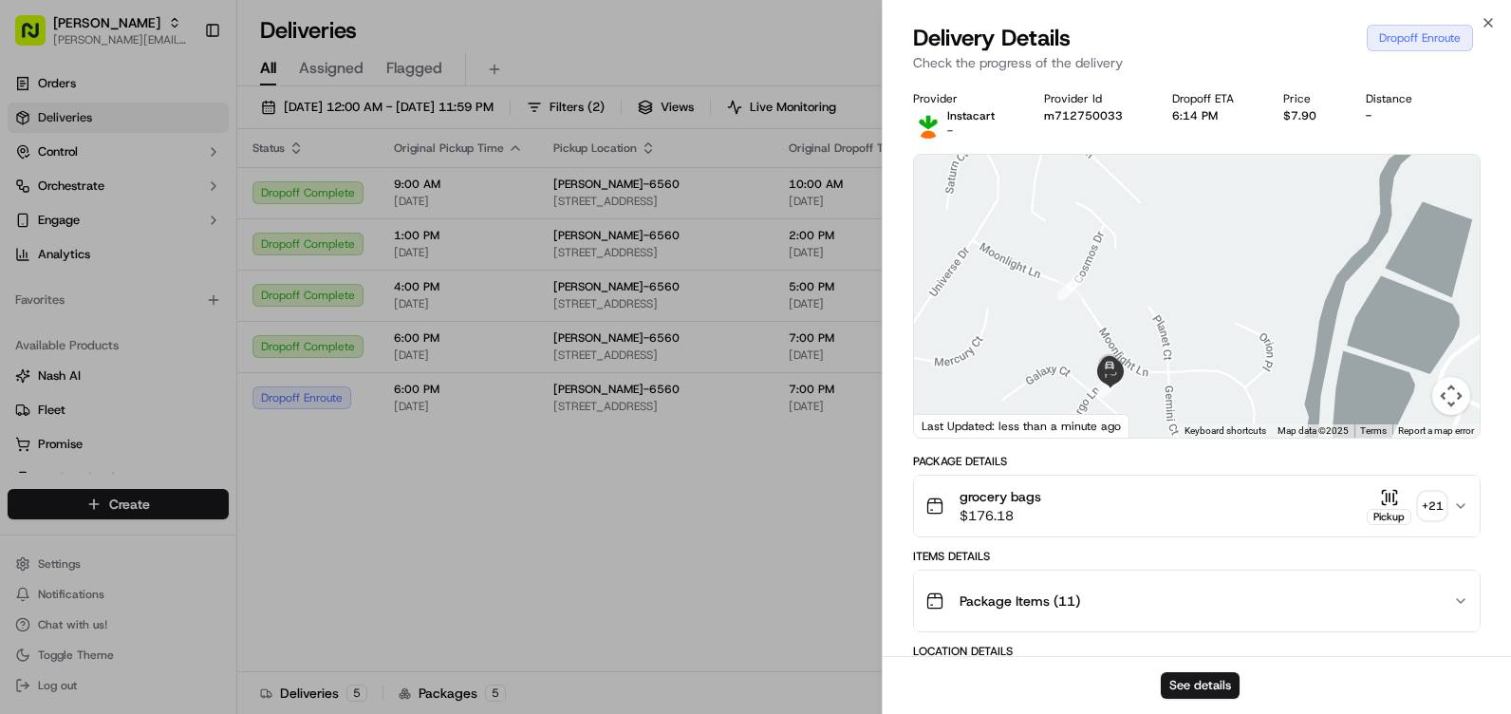
drag, startPoint x: 1152, startPoint y: 388, endPoint x: 1330, endPoint y: 312, distance: 193.9
click at [1330, 312] on div at bounding box center [1197, 296] width 566 height 283
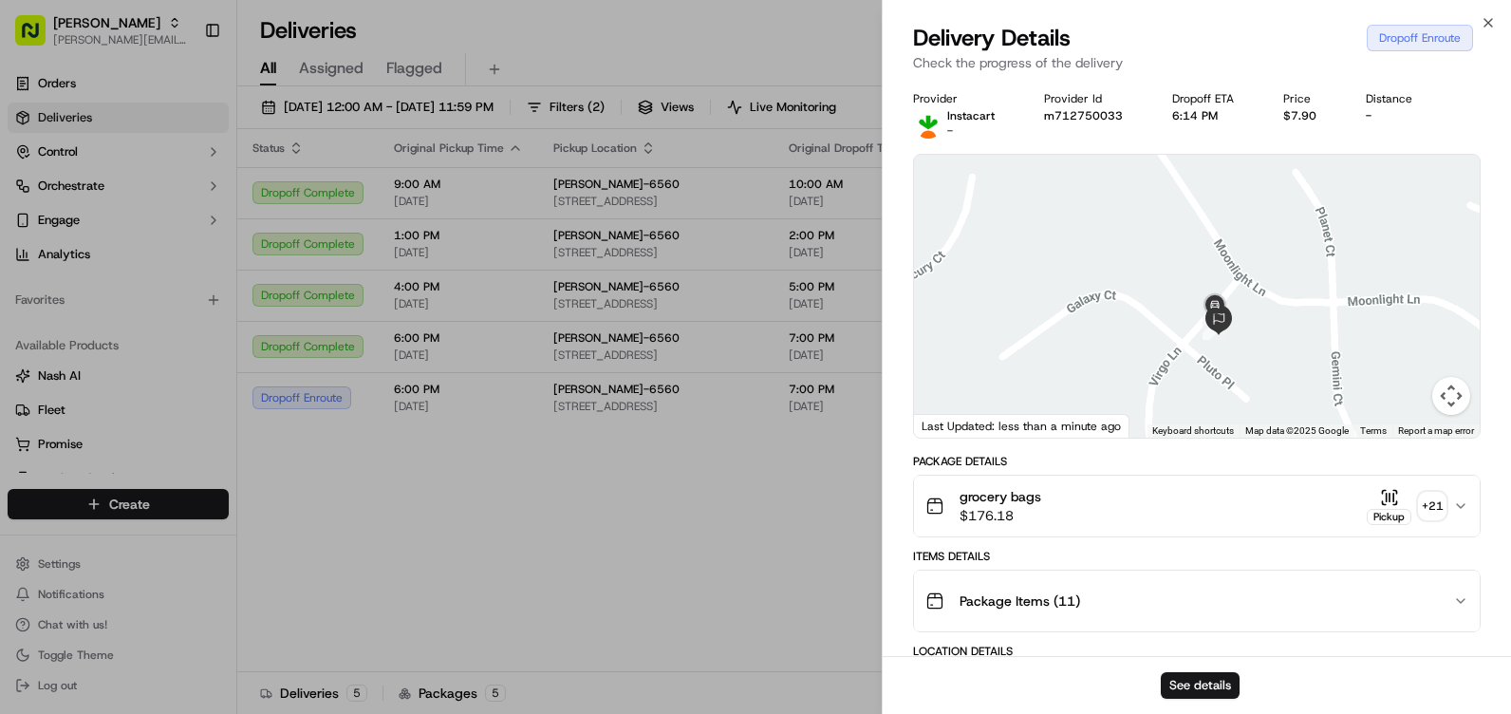
drag, startPoint x: 1168, startPoint y: 361, endPoint x: 1293, endPoint y: 301, distance: 137.9
click at [1293, 301] on div at bounding box center [1197, 296] width 566 height 283
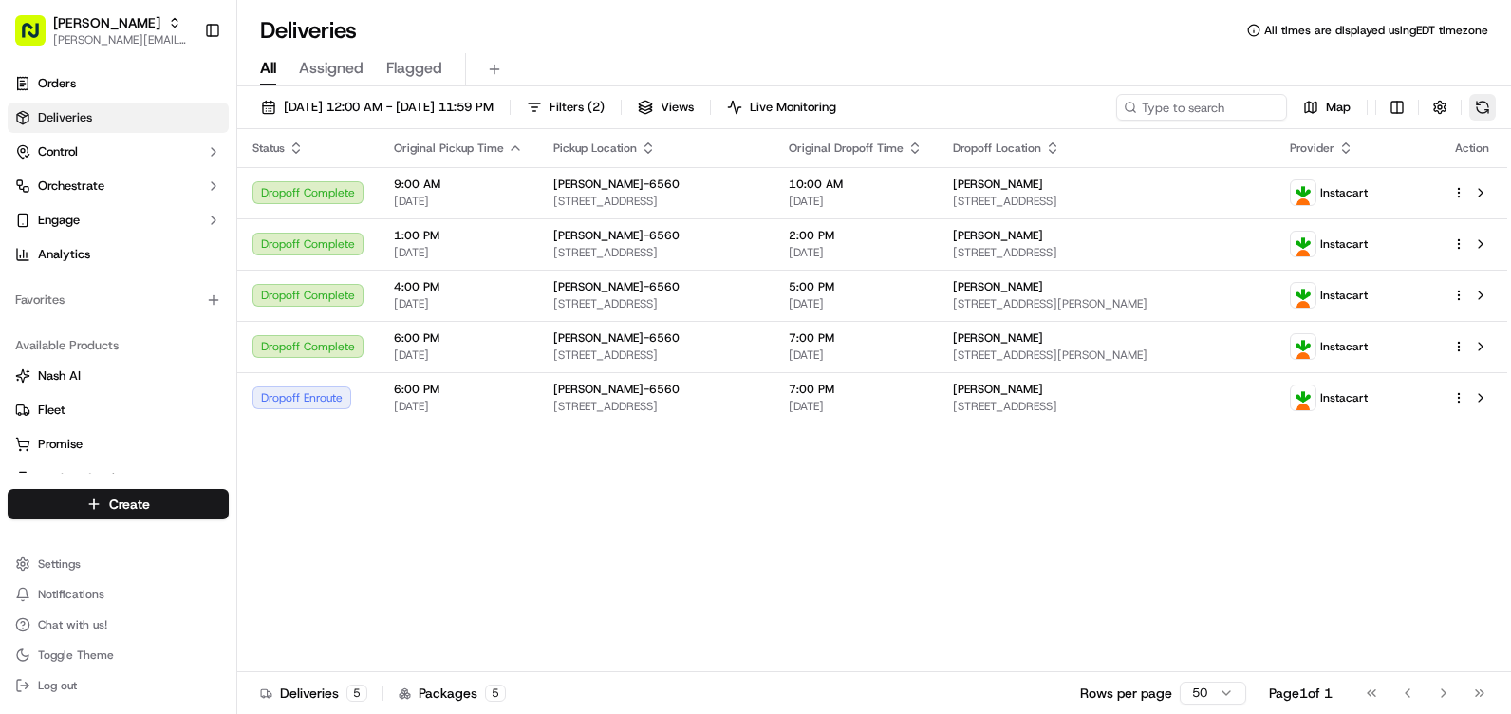
click at [1486, 115] on button at bounding box center [1482, 107] width 27 height 27
click at [1477, 97] on button at bounding box center [1482, 107] width 27 height 27
click at [1488, 104] on button at bounding box center [1482, 107] width 27 height 27
click at [1492, 105] on button at bounding box center [1482, 107] width 27 height 27
click at [1488, 106] on button at bounding box center [1482, 107] width 27 height 27
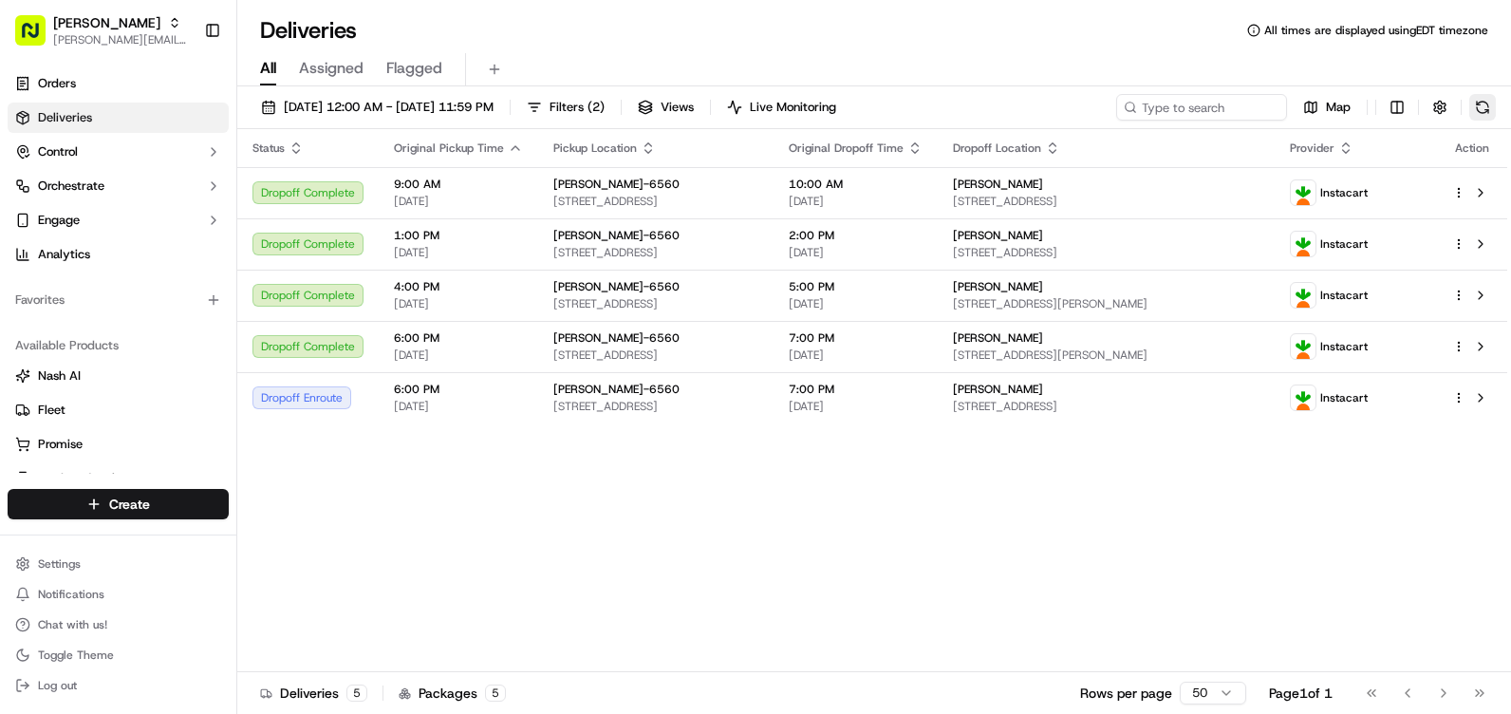
click at [1488, 106] on button at bounding box center [1482, 107] width 27 height 27
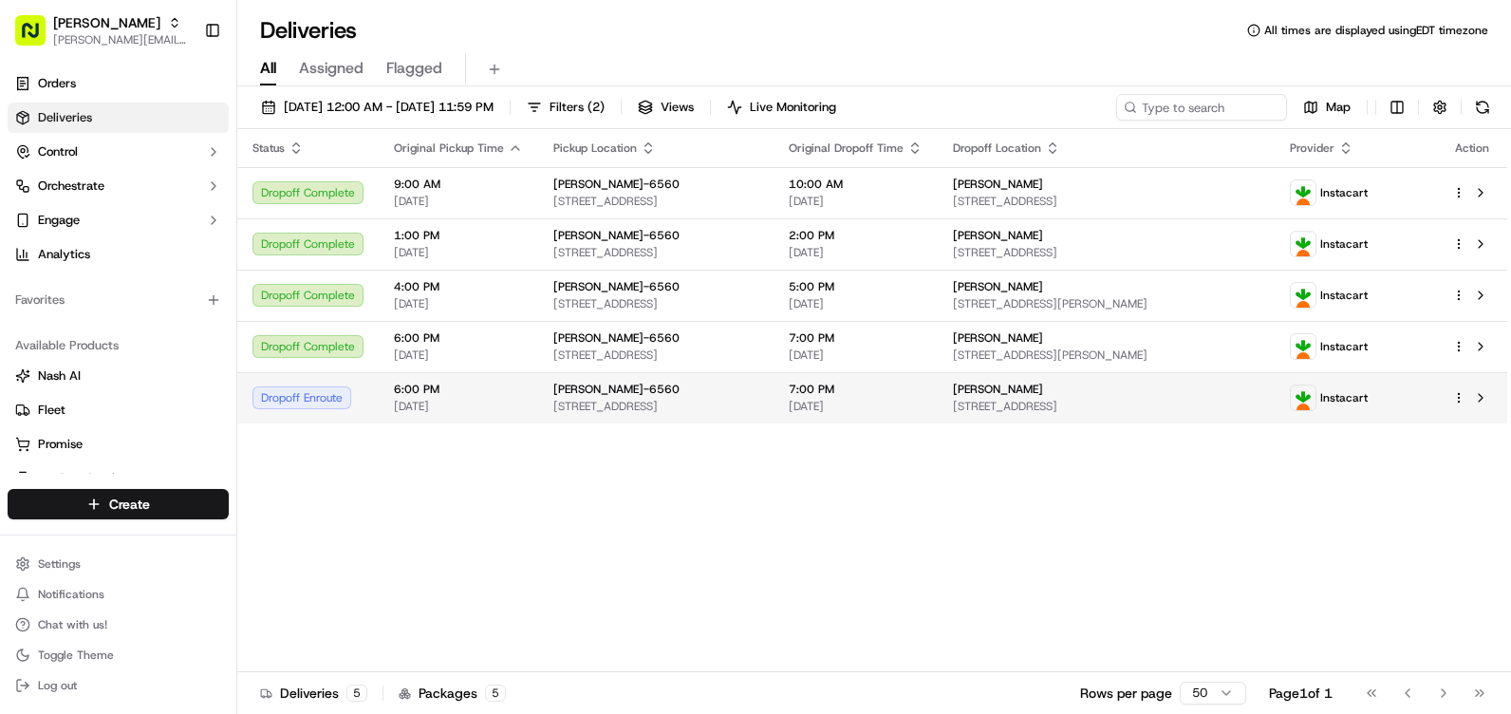
click at [1315, 404] on img at bounding box center [1303, 397] width 25 height 25
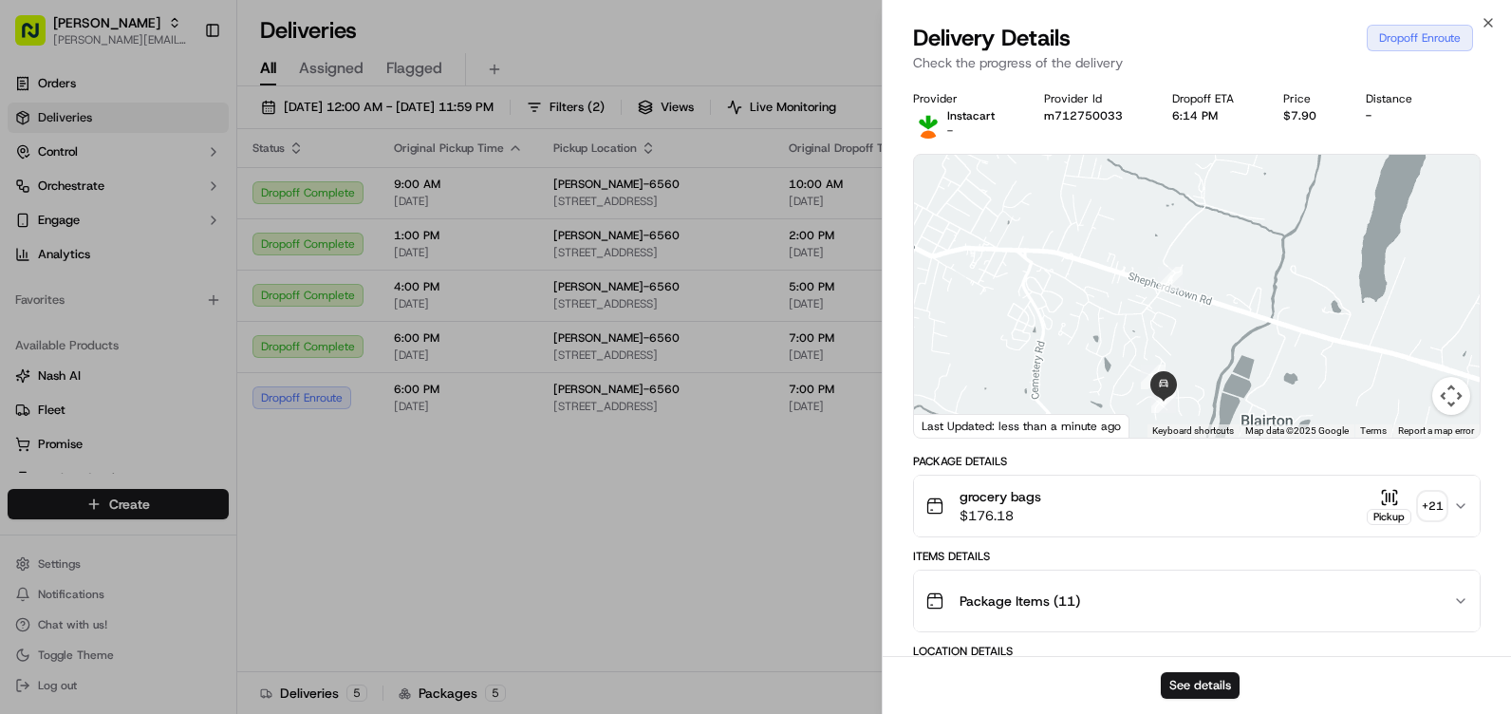
drag, startPoint x: 1345, startPoint y: 400, endPoint x: 1377, endPoint y: 327, distance: 79.9
click at [1377, 327] on div at bounding box center [1197, 296] width 566 height 283
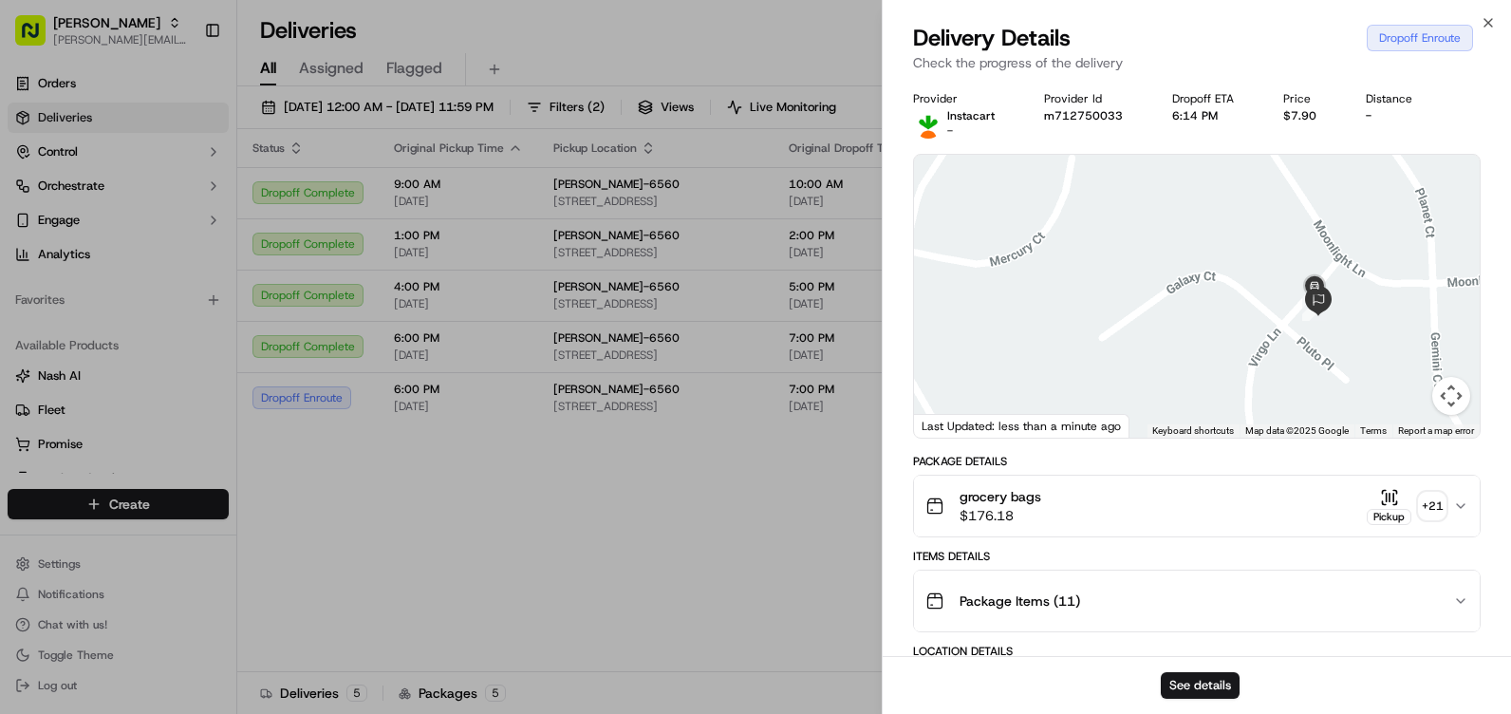
drag, startPoint x: 1384, startPoint y: 340, endPoint x: 1347, endPoint y: 344, distance: 37.3
click at [1347, 344] on div at bounding box center [1197, 296] width 566 height 283
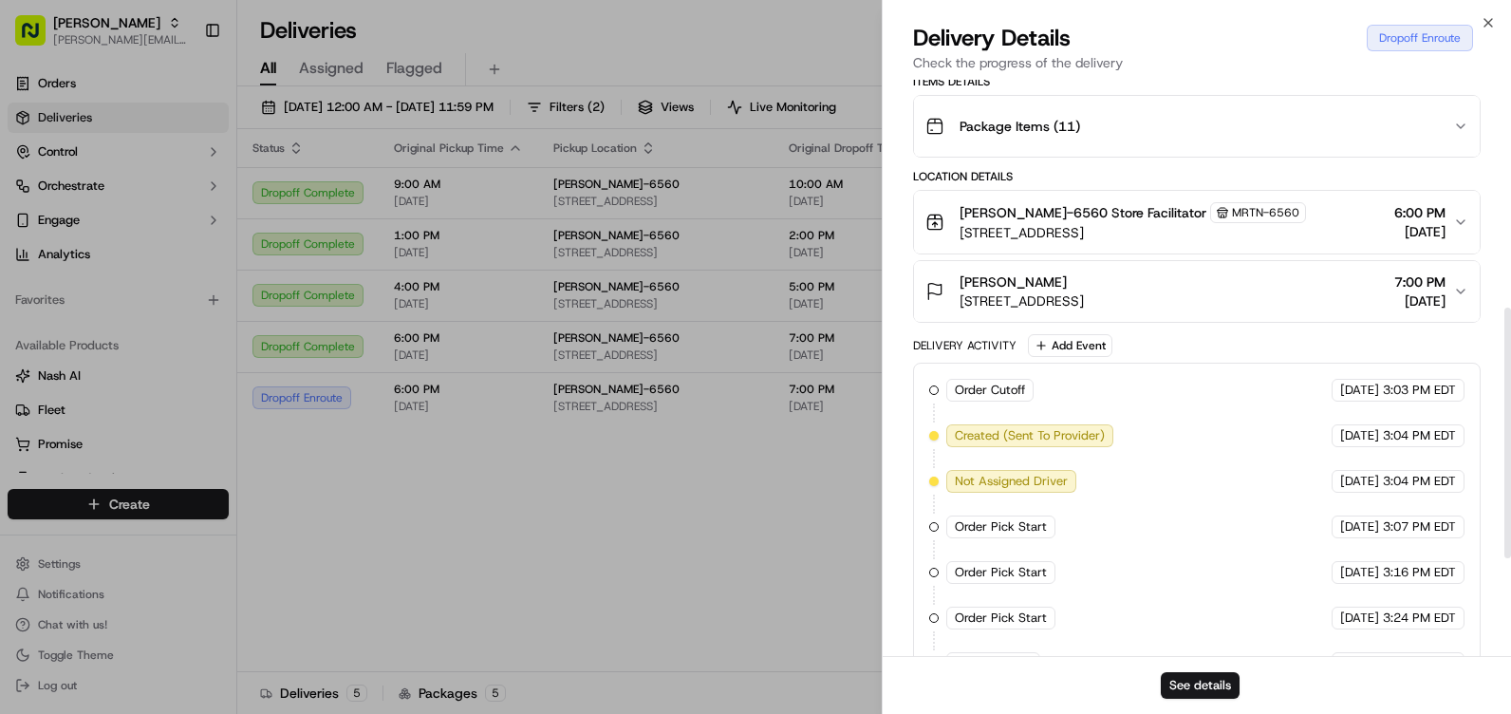
scroll to position [749, 0]
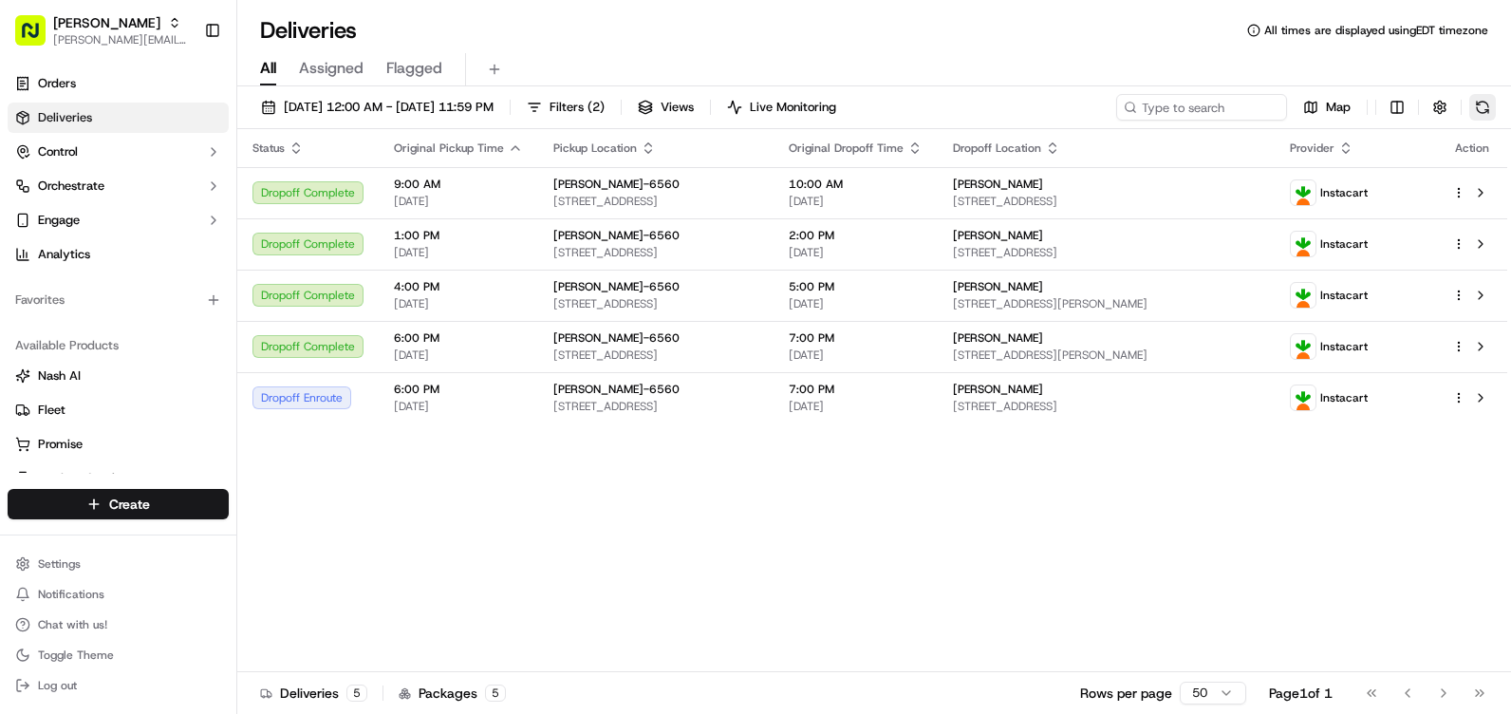
click at [1488, 113] on button at bounding box center [1482, 107] width 27 height 27
click at [1492, 111] on button at bounding box center [1482, 107] width 27 height 27
click at [1483, 108] on button at bounding box center [1482, 107] width 27 height 27
click at [1479, 100] on button at bounding box center [1482, 107] width 27 height 27
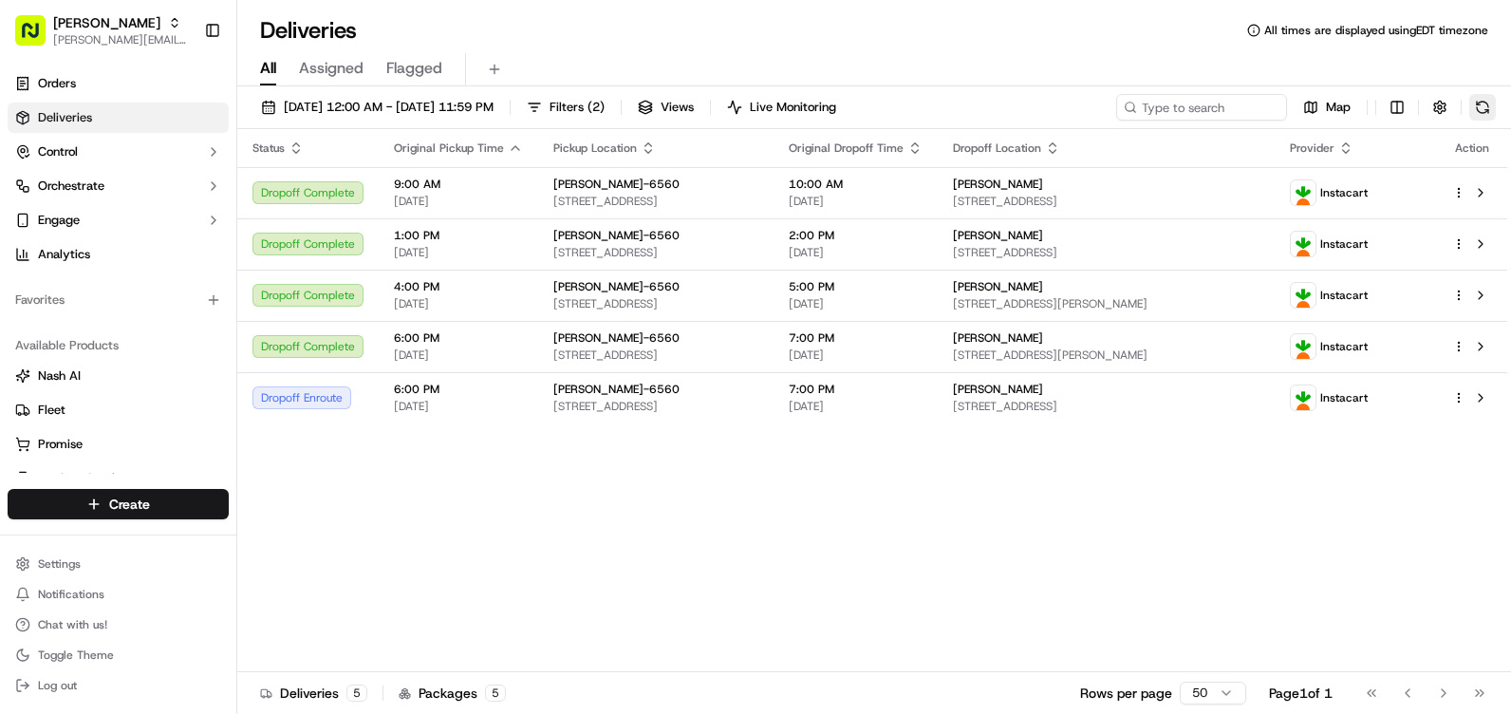
click at [1479, 100] on button at bounding box center [1482, 107] width 27 height 27
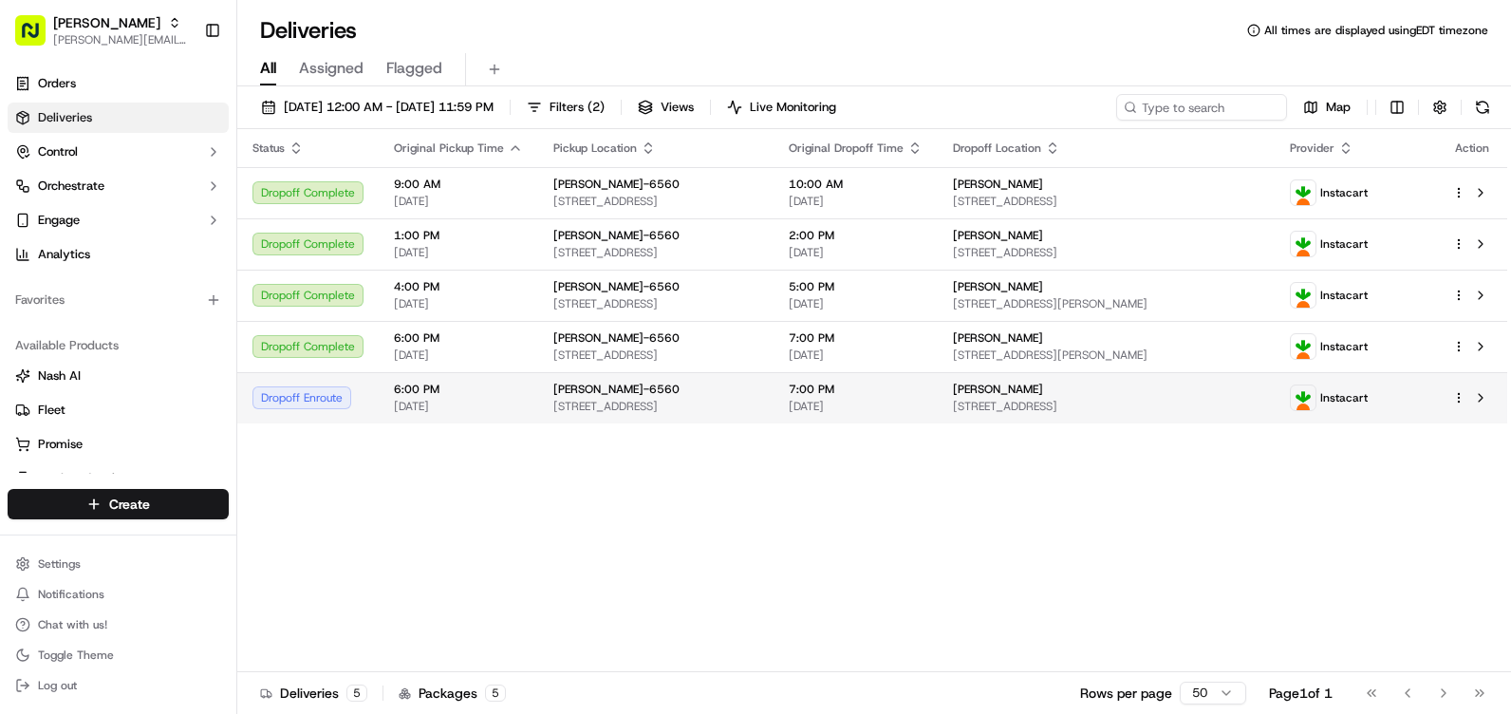
click at [1260, 410] on span "[STREET_ADDRESS]" at bounding box center [1106, 406] width 307 height 15
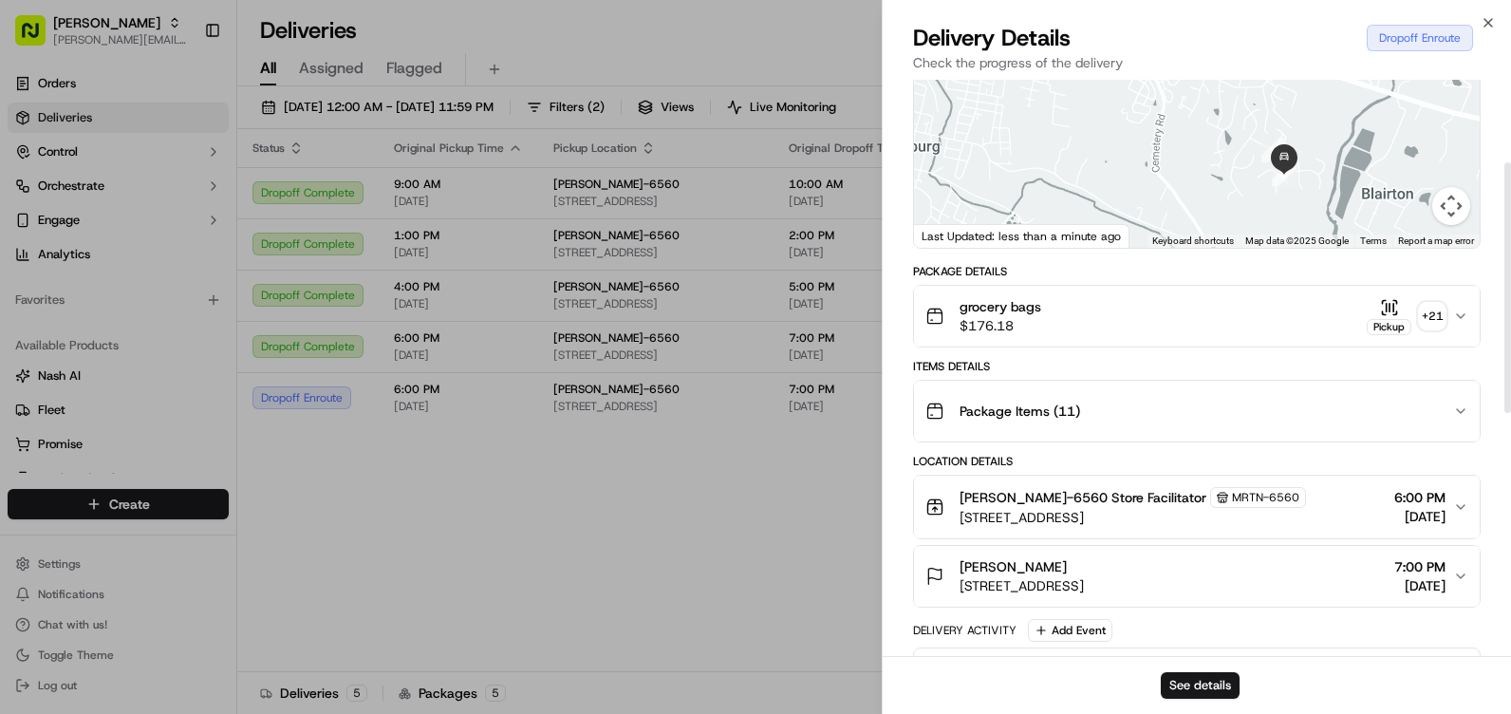
click at [1453, 415] on icon "button" at bounding box center [1460, 410] width 15 height 15
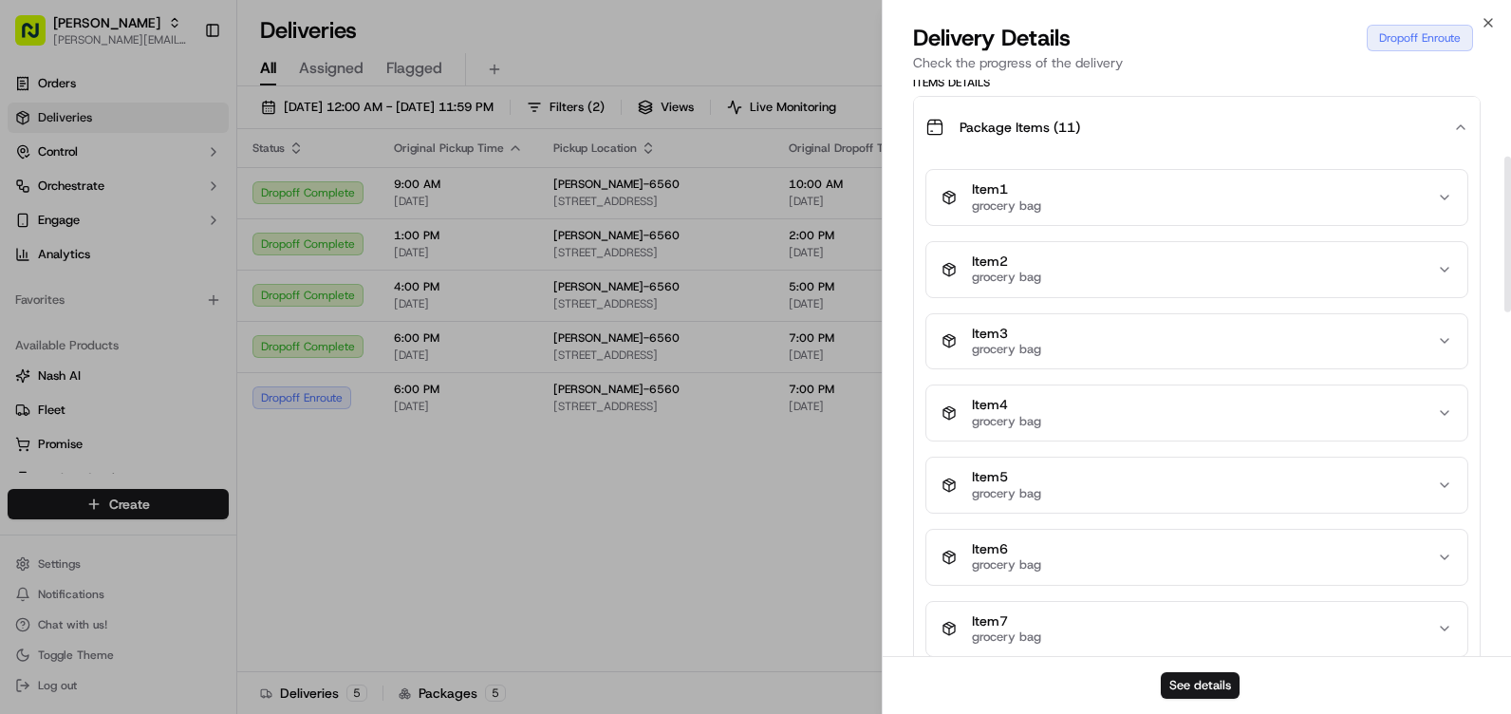
scroll to position [285, 0]
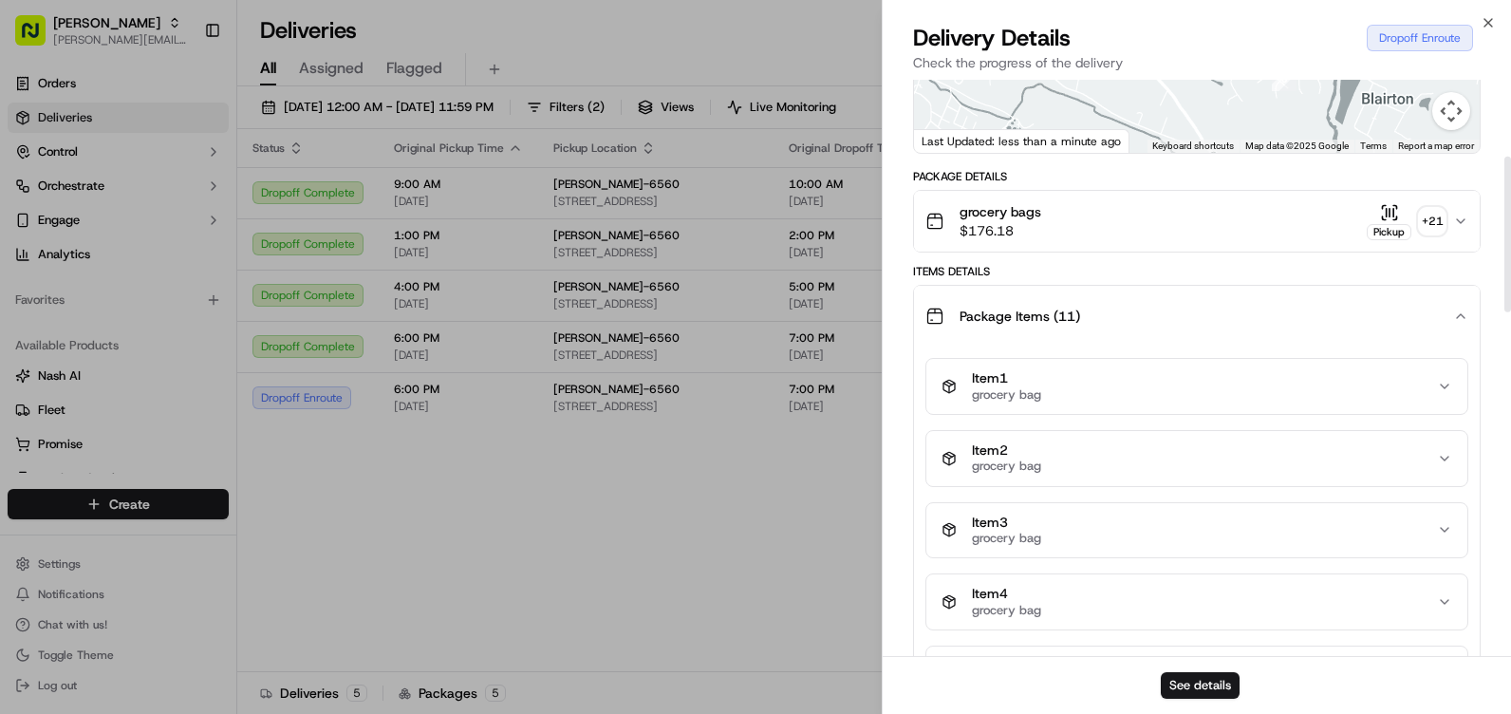
click at [1446, 316] on div "Package Items ( 11 )" at bounding box center [1189, 316] width 528 height 38
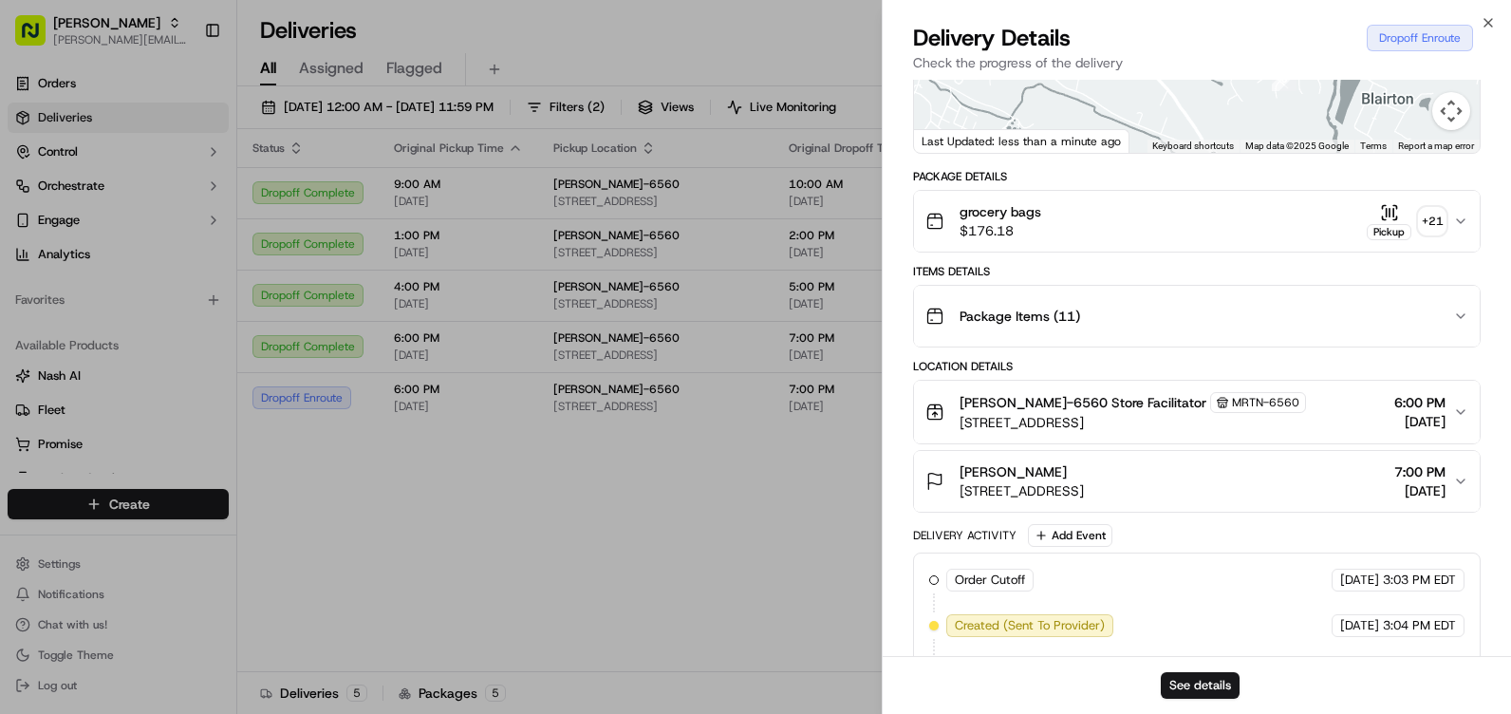
click at [1460, 467] on button "[PERSON_NAME] [STREET_ADDRESS] 7:00 PM [DATE]" at bounding box center [1197, 481] width 566 height 61
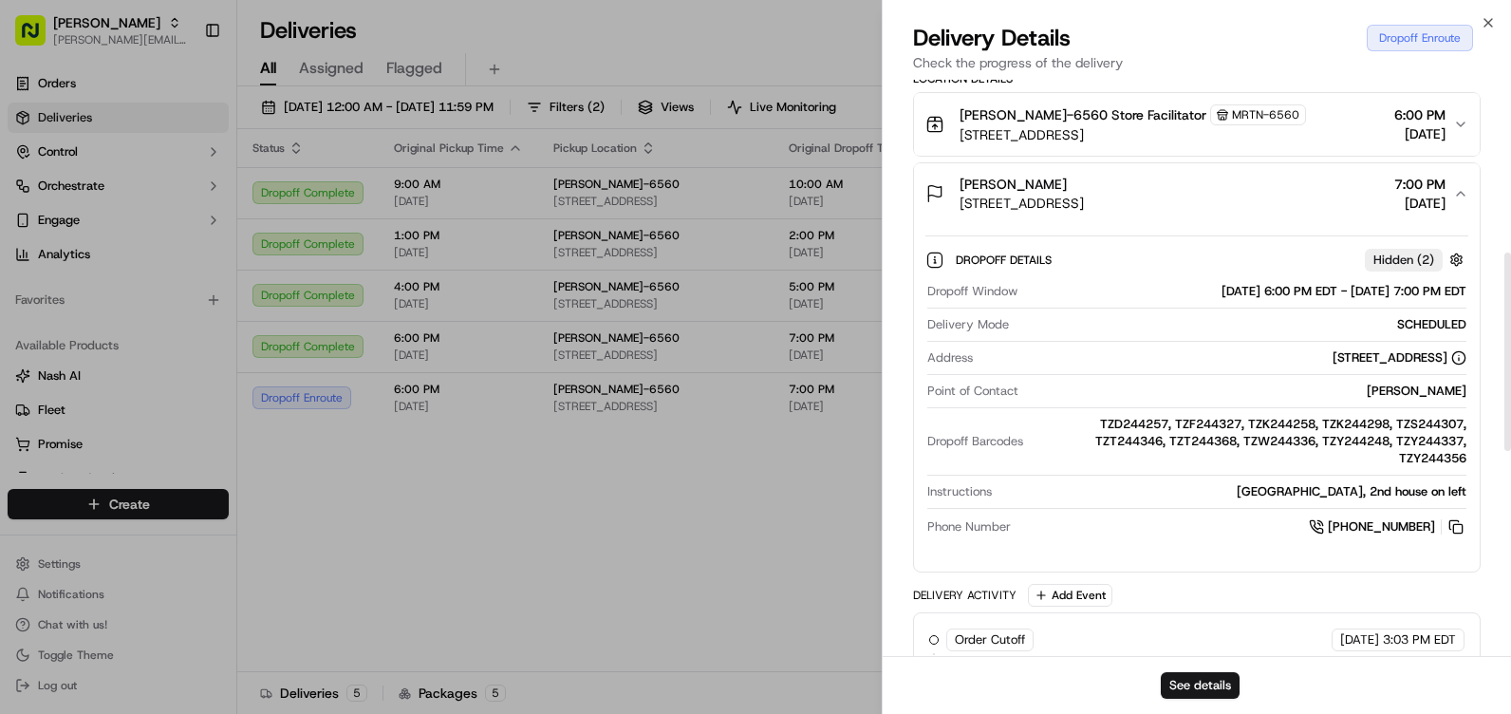
scroll to position [474, 0]
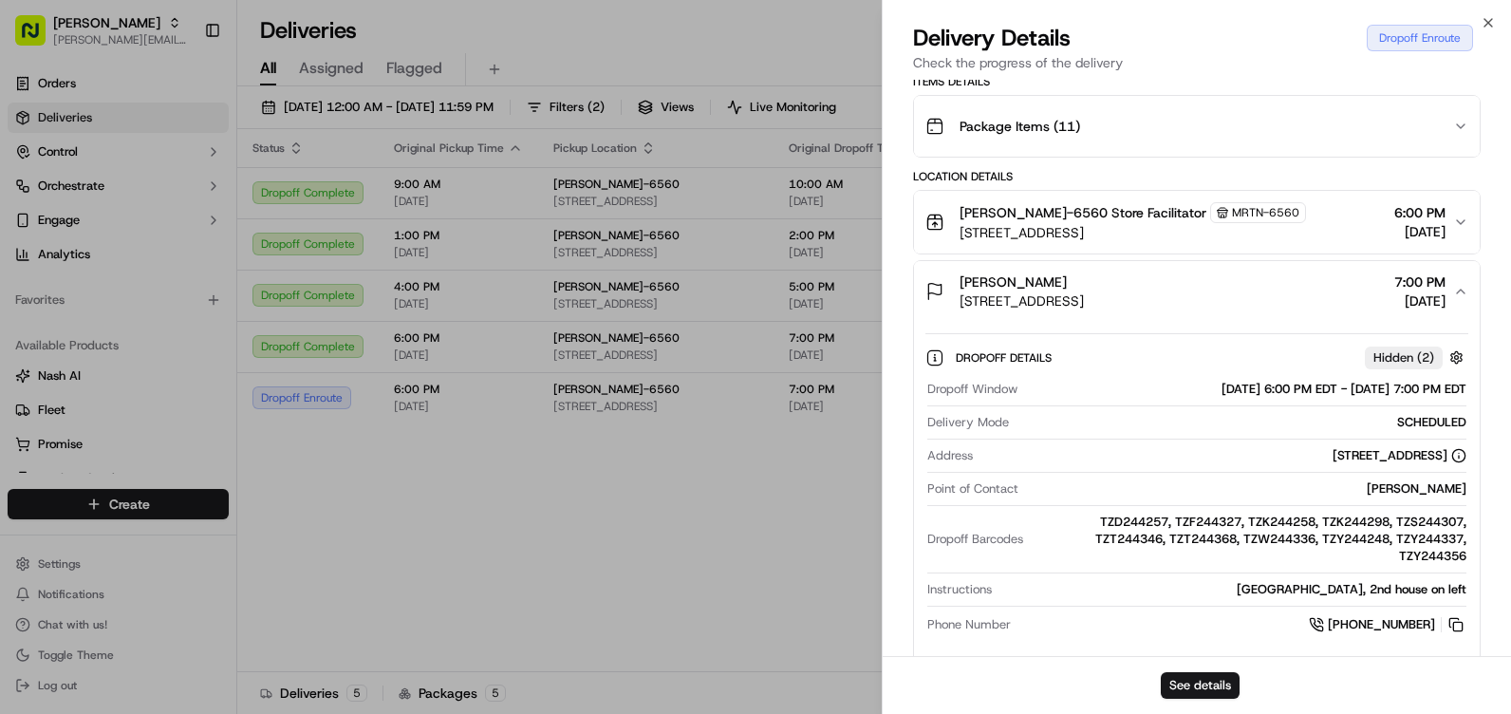
click at [1458, 293] on icon "button" at bounding box center [1460, 291] width 15 height 15
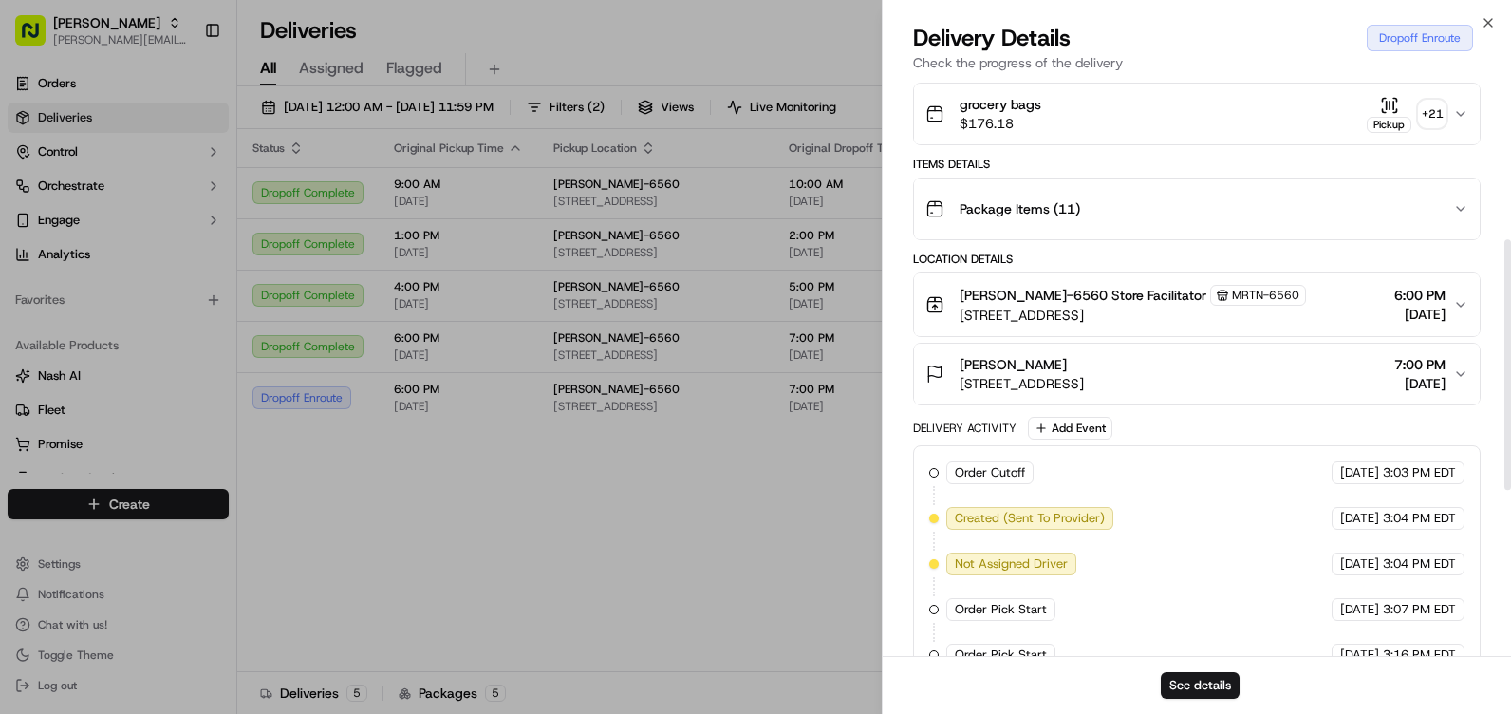
scroll to position [285, 0]
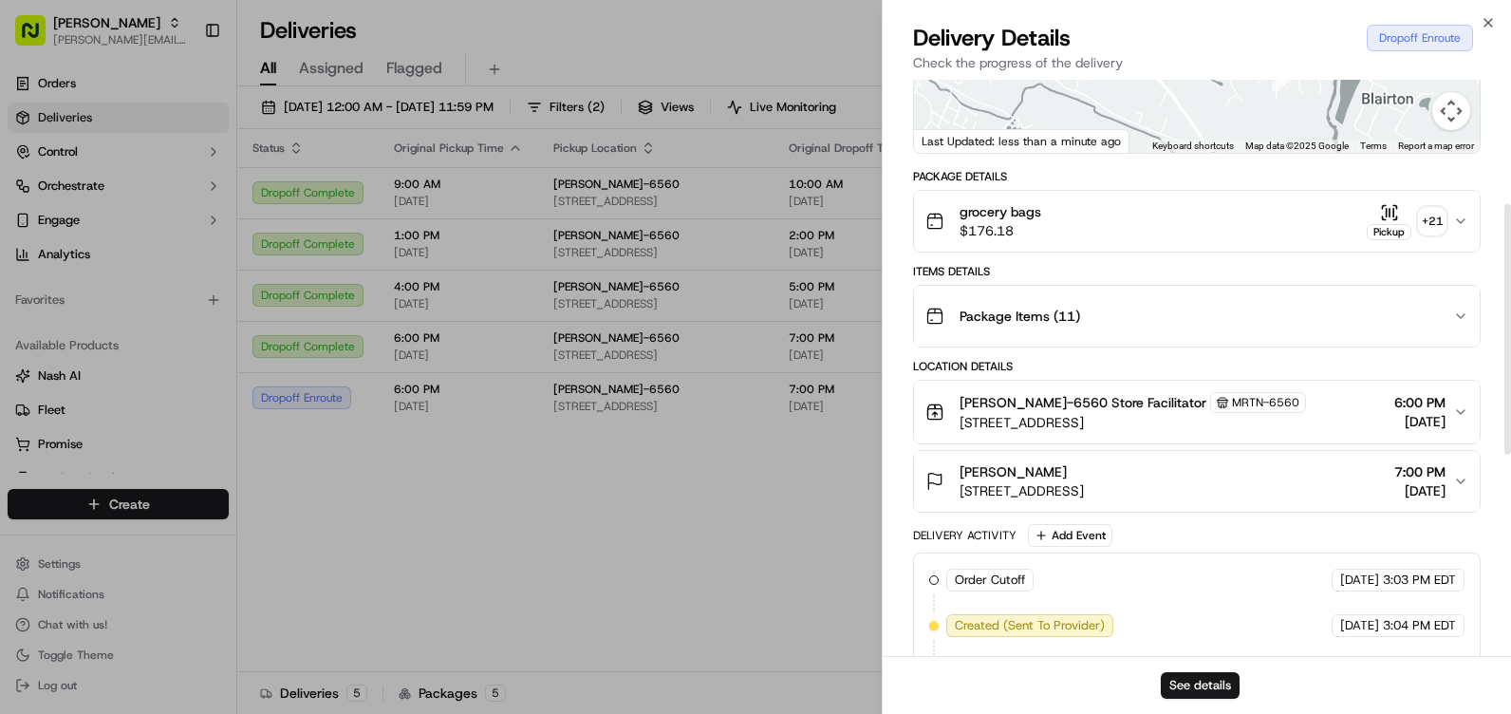
click at [1459, 215] on icon "button" at bounding box center [1460, 221] width 15 height 15
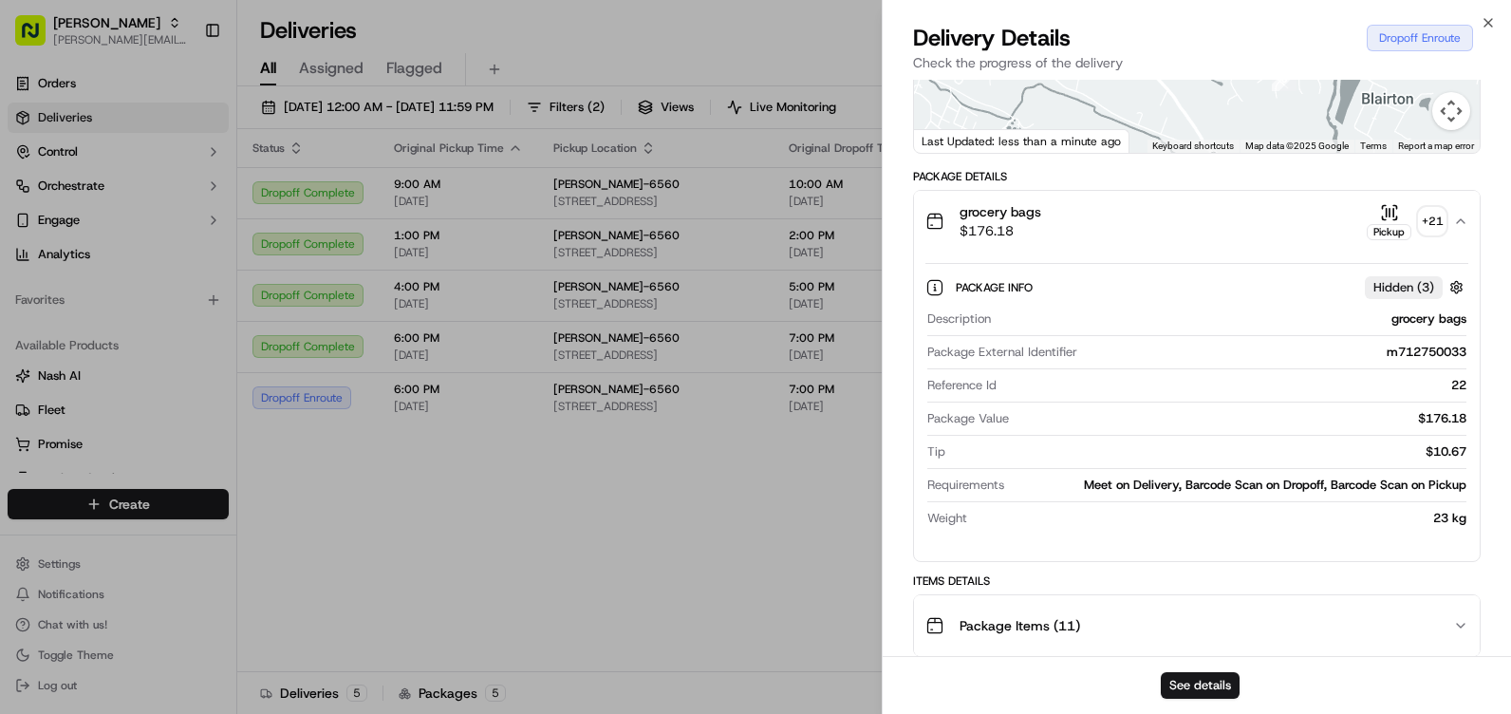
click at [1459, 215] on icon "button" at bounding box center [1460, 221] width 15 height 15
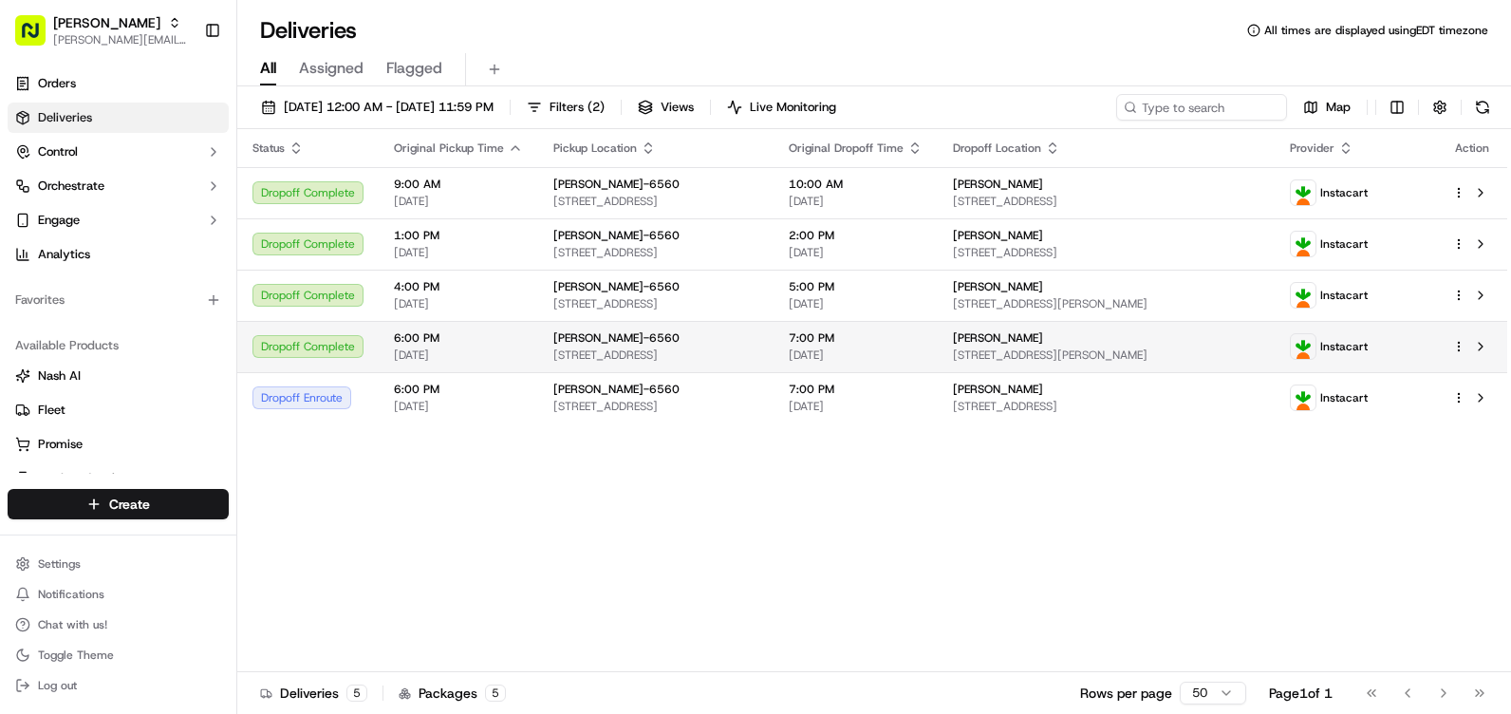
click at [1334, 347] on td "Instacart" at bounding box center [1355, 346] width 162 height 51
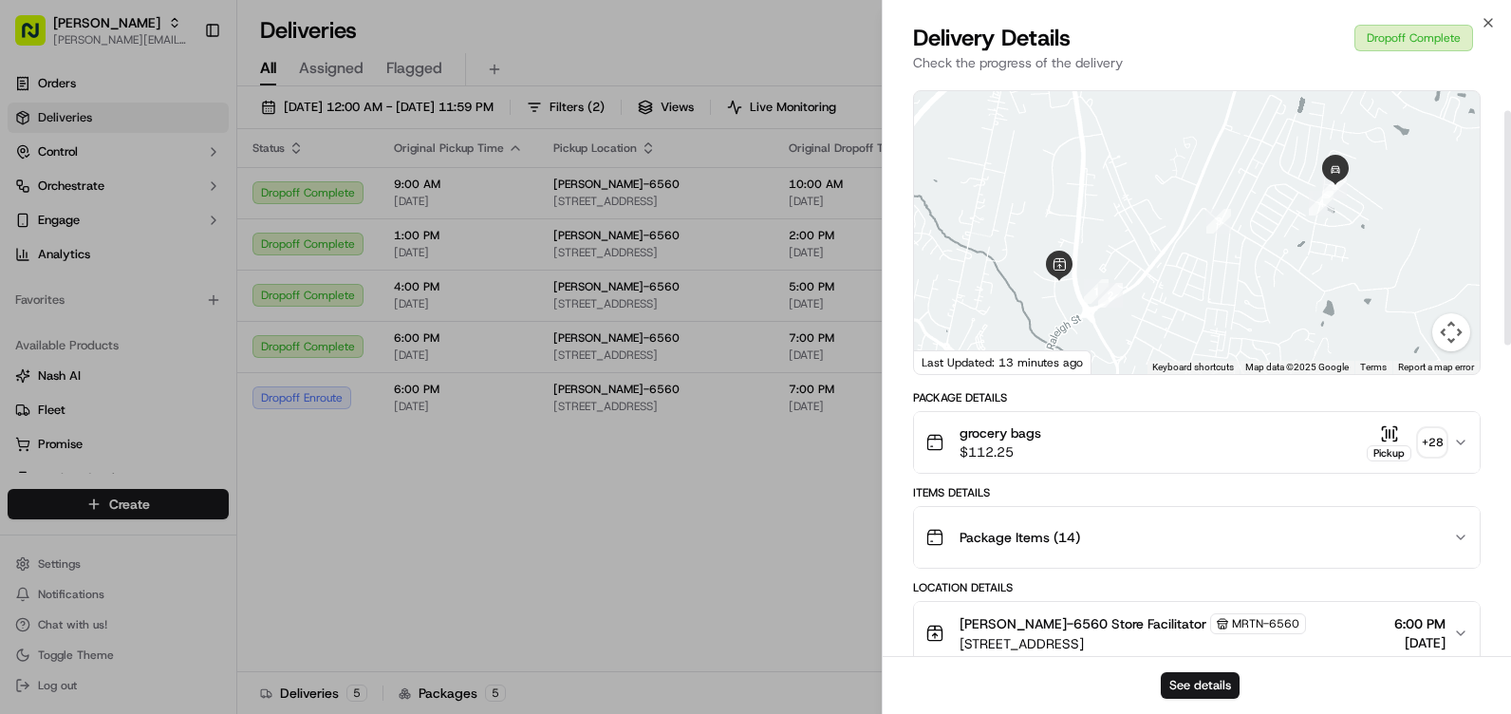
scroll to position [95, 0]
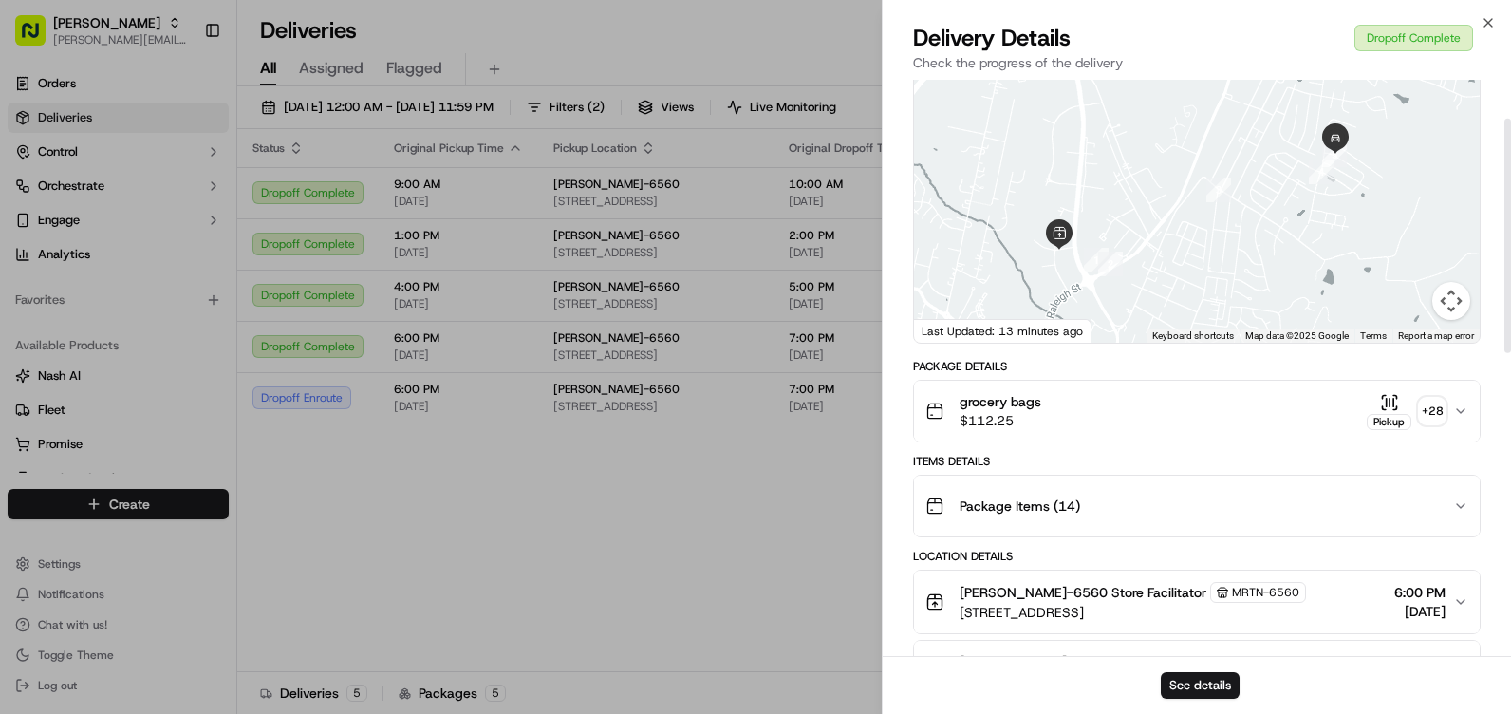
click at [1466, 406] on icon "button" at bounding box center [1460, 410] width 15 height 15
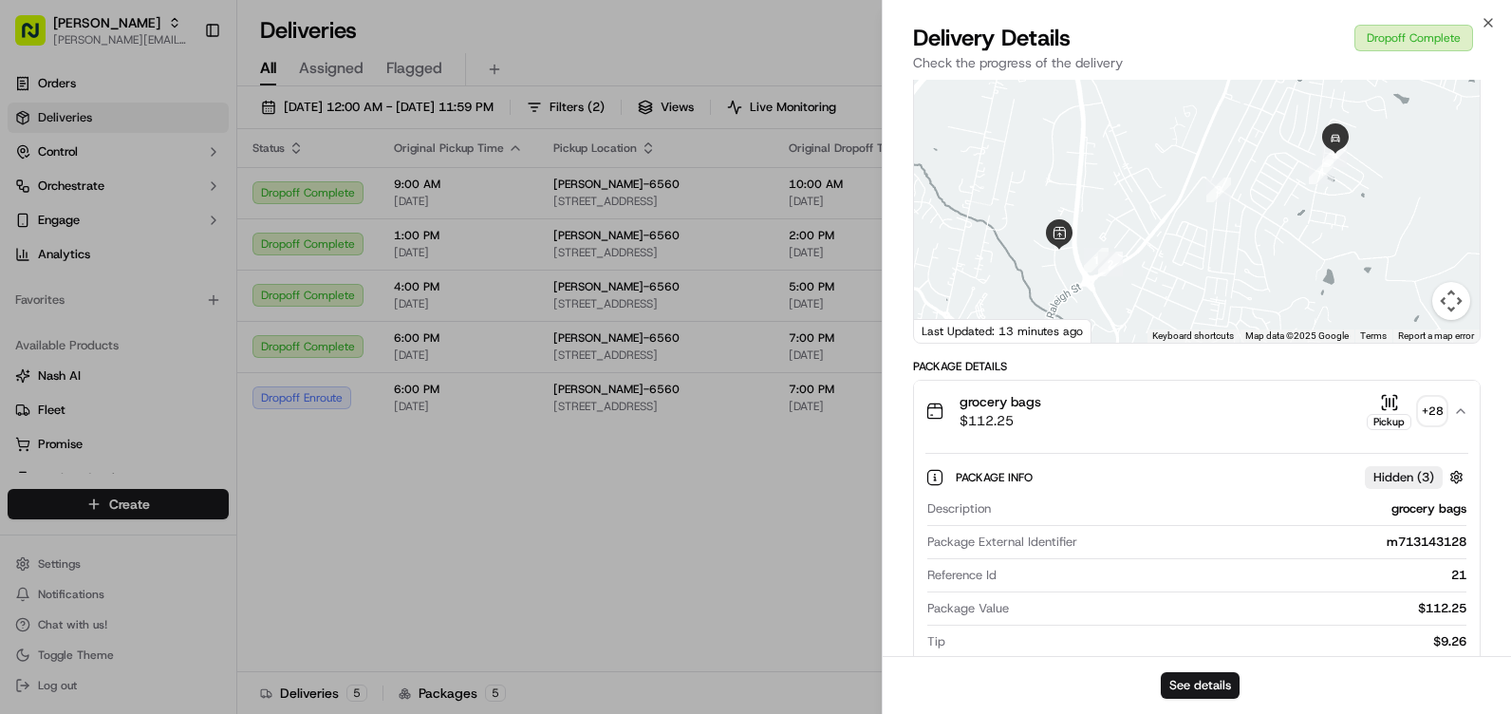
click at [1466, 406] on icon "button" at bounding box center [1460, 410] width 15 height 15
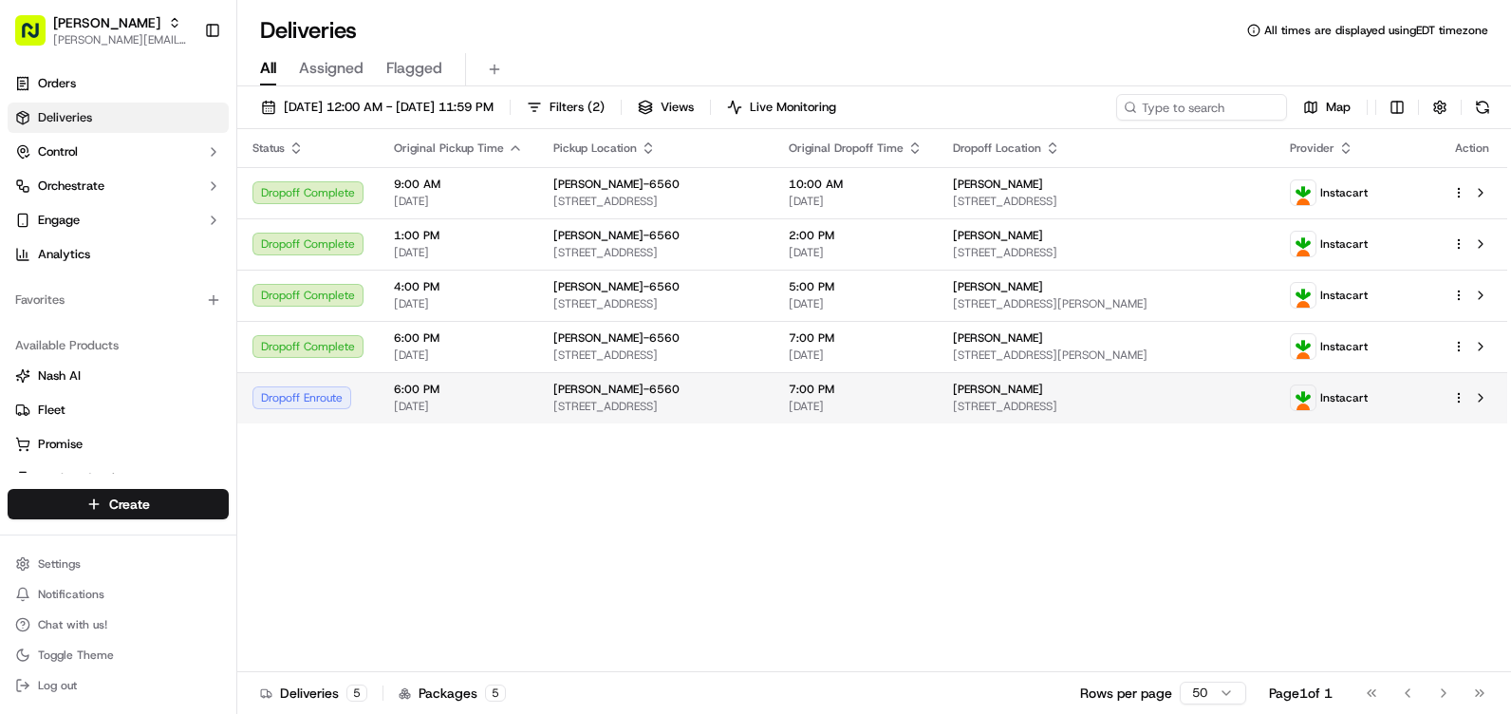
click at [1116, 400] on span "[STREET_ADDRESS]" at bounding box center [1106, 406] width 307 height 15
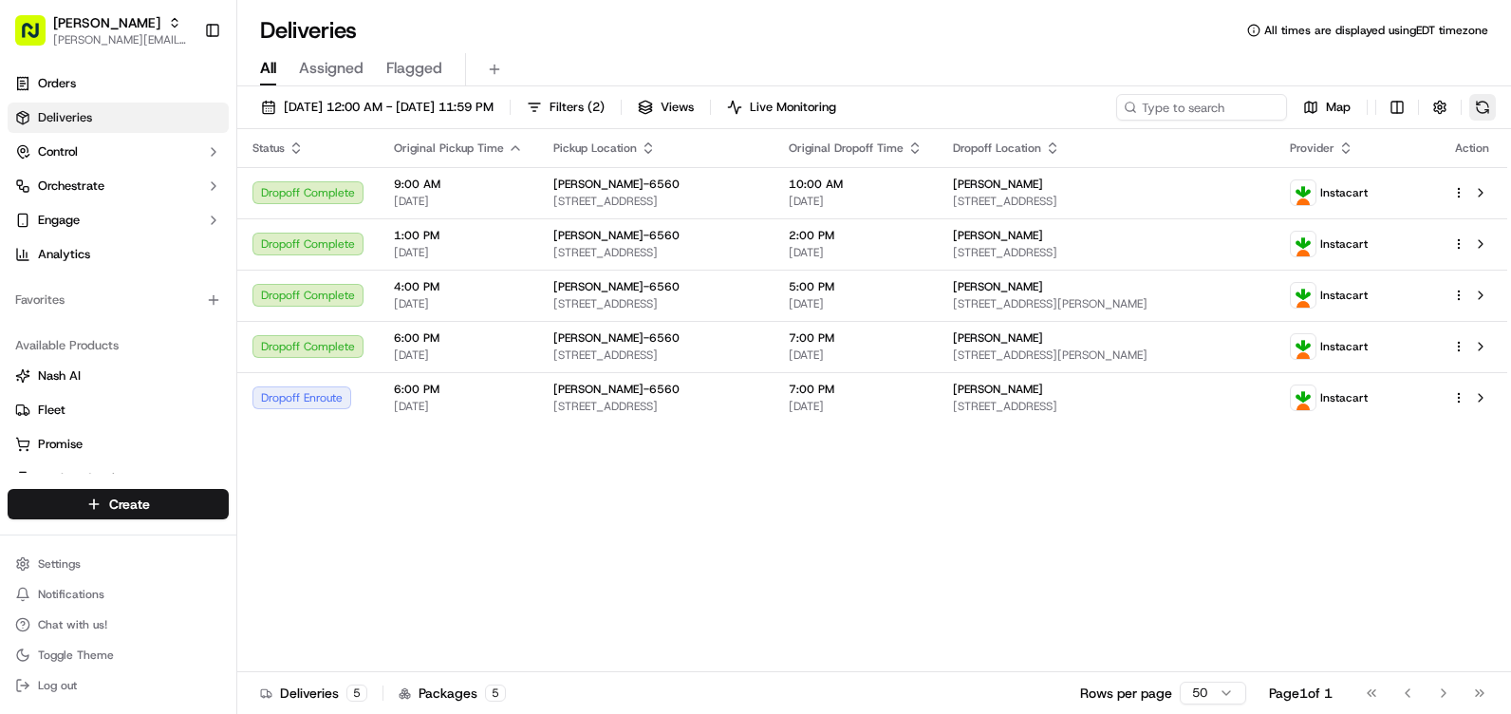
click at [1484, 104] on button at bounding box center [1482, 107] width 27 height 27
click at [1490, 104] on button at bounding box center [1482, 107] width 27 height 27
click at [1489, 104] on button at bounding box center [1482, 107] width 27 height 27
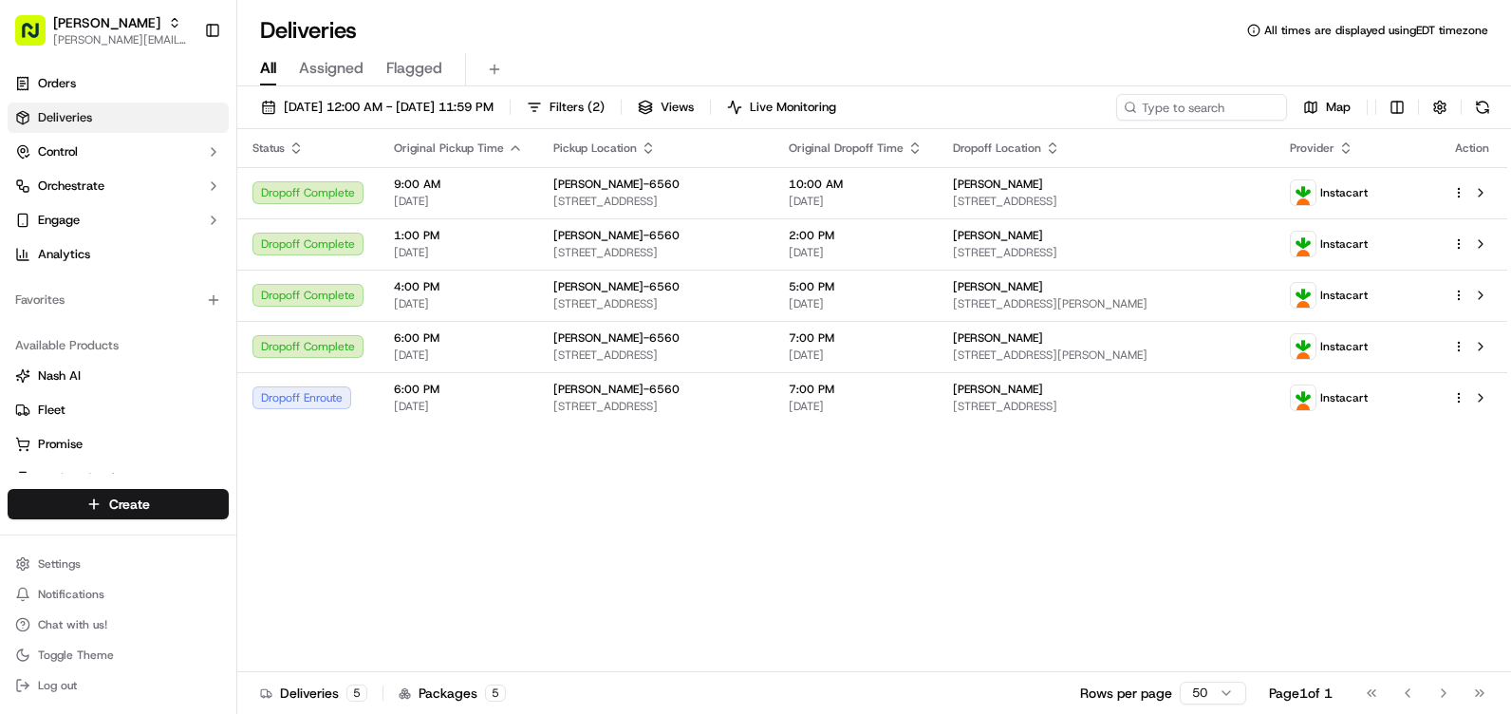
click at [1489, 104] on button at bounding box center [1482, 107] width 27 height 27
click at [1484, 102] on button at bounding box center [1482, 107] width 27 height 27
click at [1484, 101] on button at bounding box center [1482, 107] width 27 height 27
click at [63, 688] on span "Log out" at bounding box center [57, 685] width 39 height 15
